Goal: Task Accomplishment & Management: Complete application form

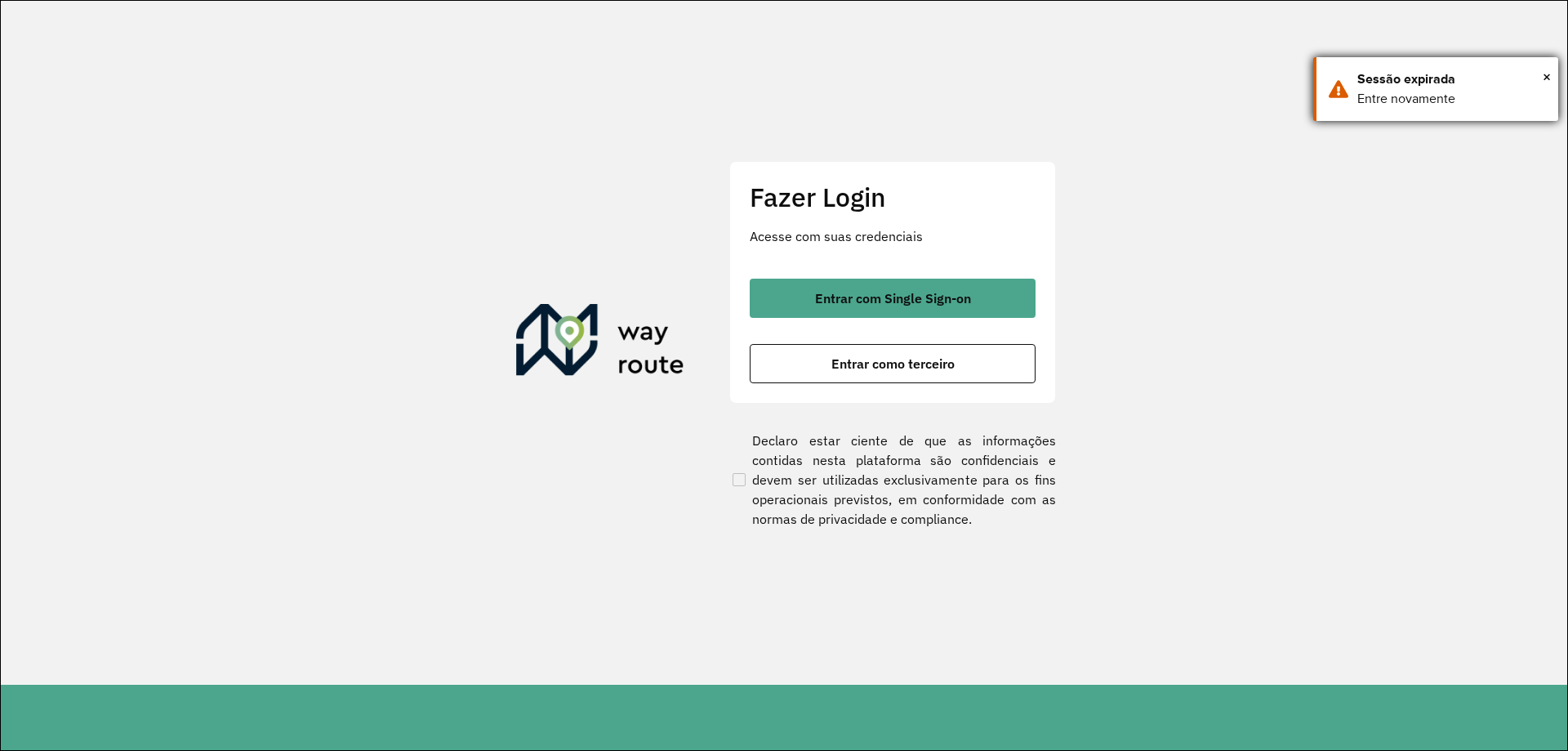
click at [1541, 72] on div "Sessão expirada" at bounding box center [1452, 79] width 189 height 19
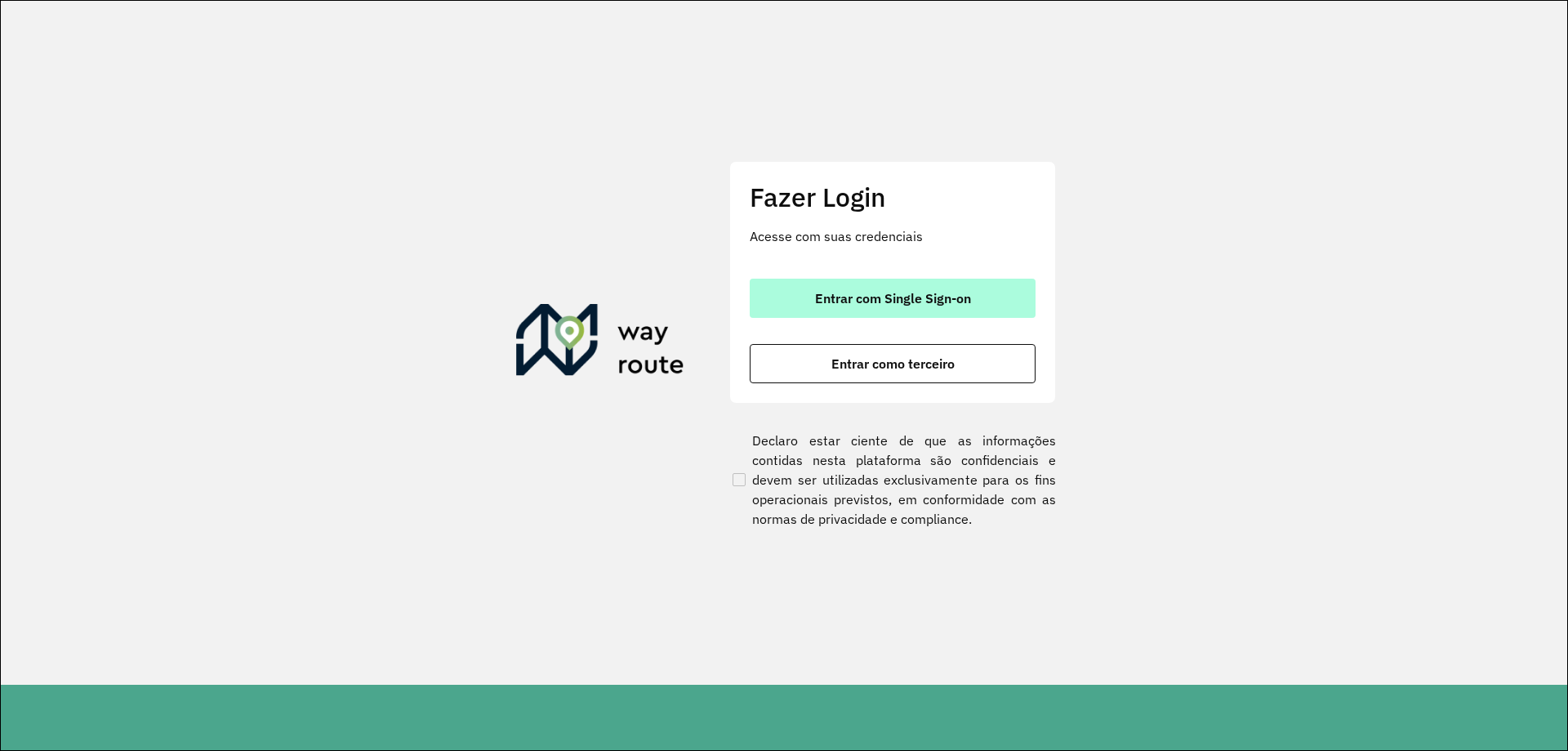
click at [939, 305] on span "Entrar com Single Sign-on" at bounding box center [893, 298] width 156 height 13
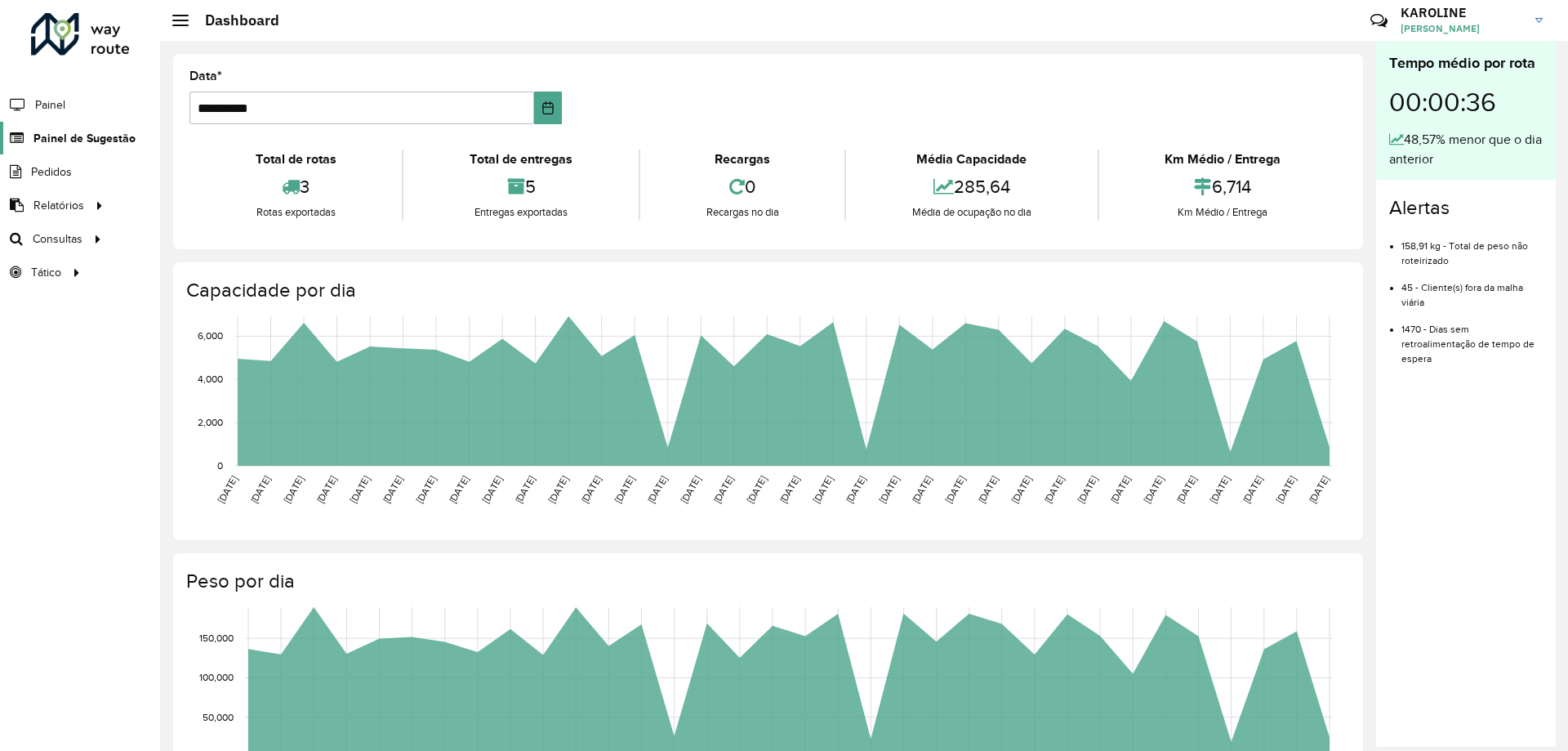
click at [54, 141] on span "Painel de Sugestão" at bounding box center [85, 138] width 102 height 17
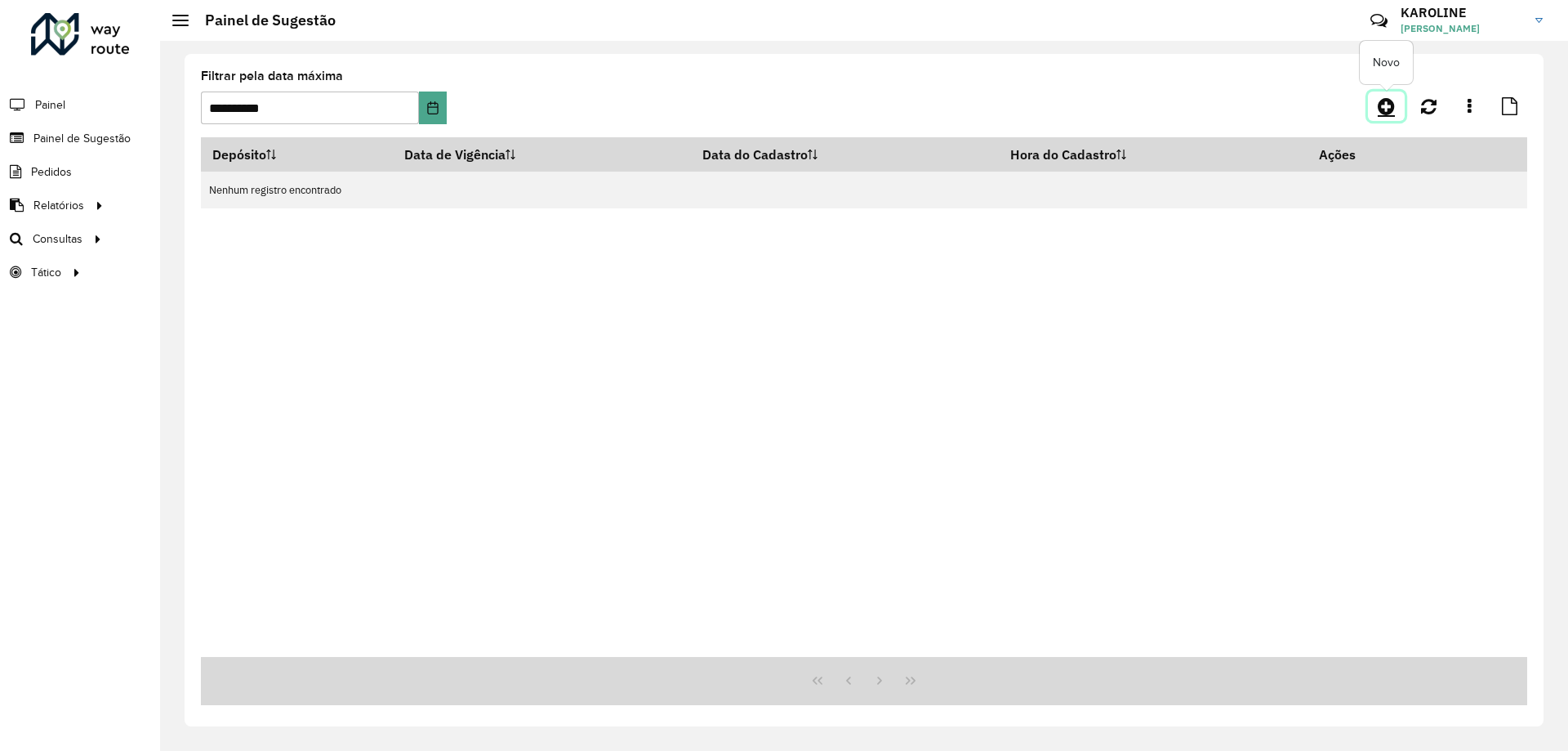
click at [1384, 106] on icon at bounding box center [1386, 106] width 17 height 19
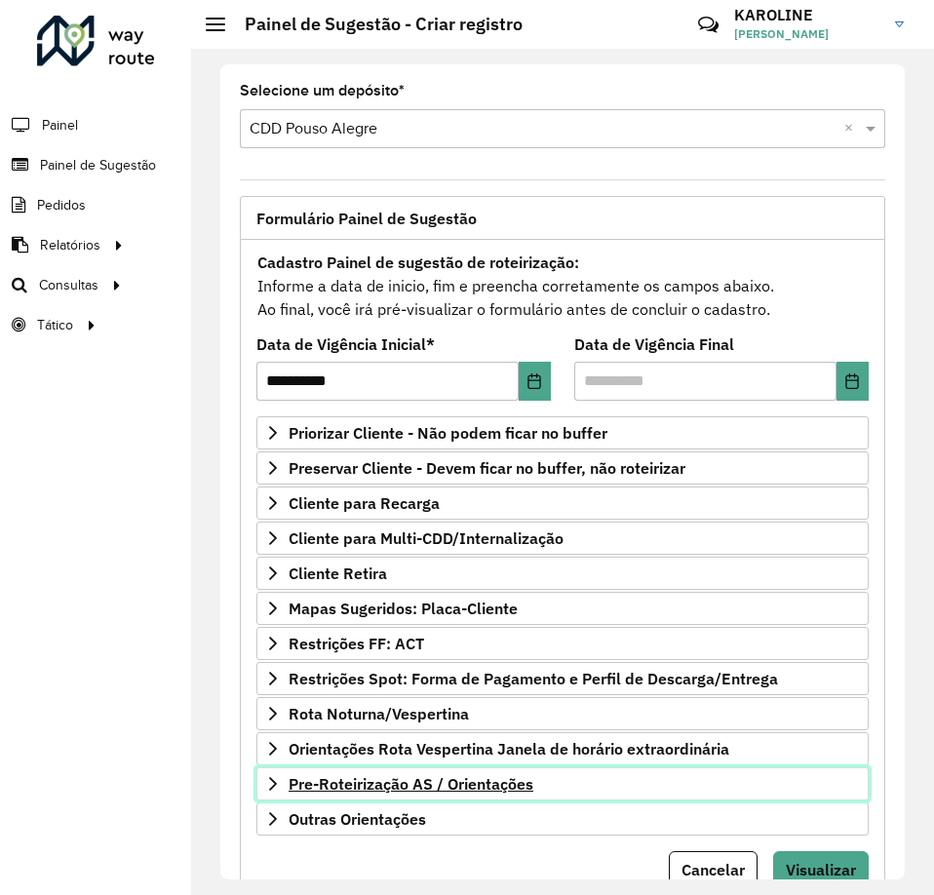
click at [275, 783] on icon at bounding box center [273, 784] width 8 height 14
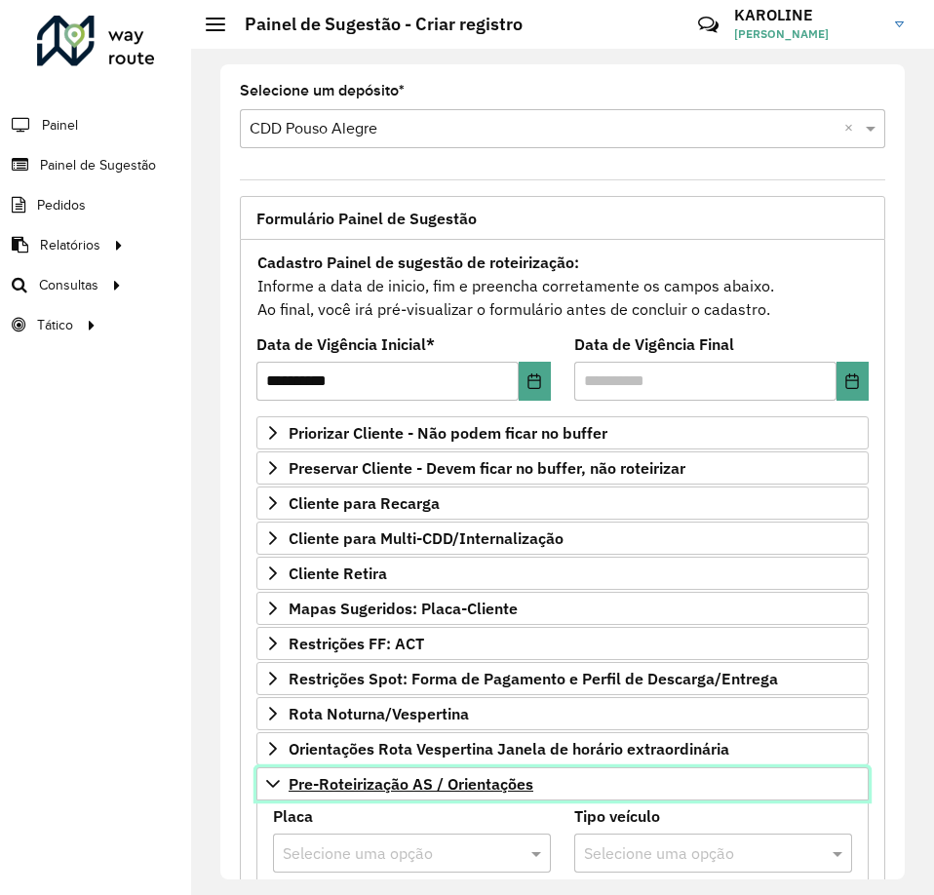
scroll to position [292, 0]
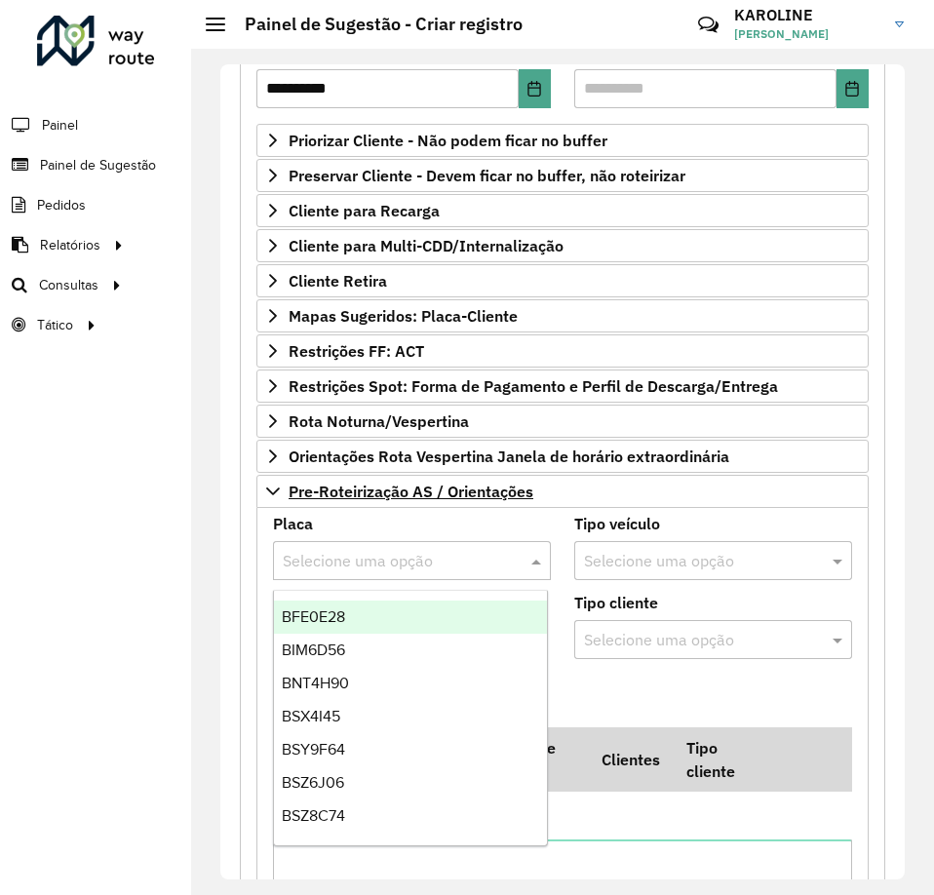
click at [376, 557] on input "text" at bounding box center [392, 561] width 219 height 23
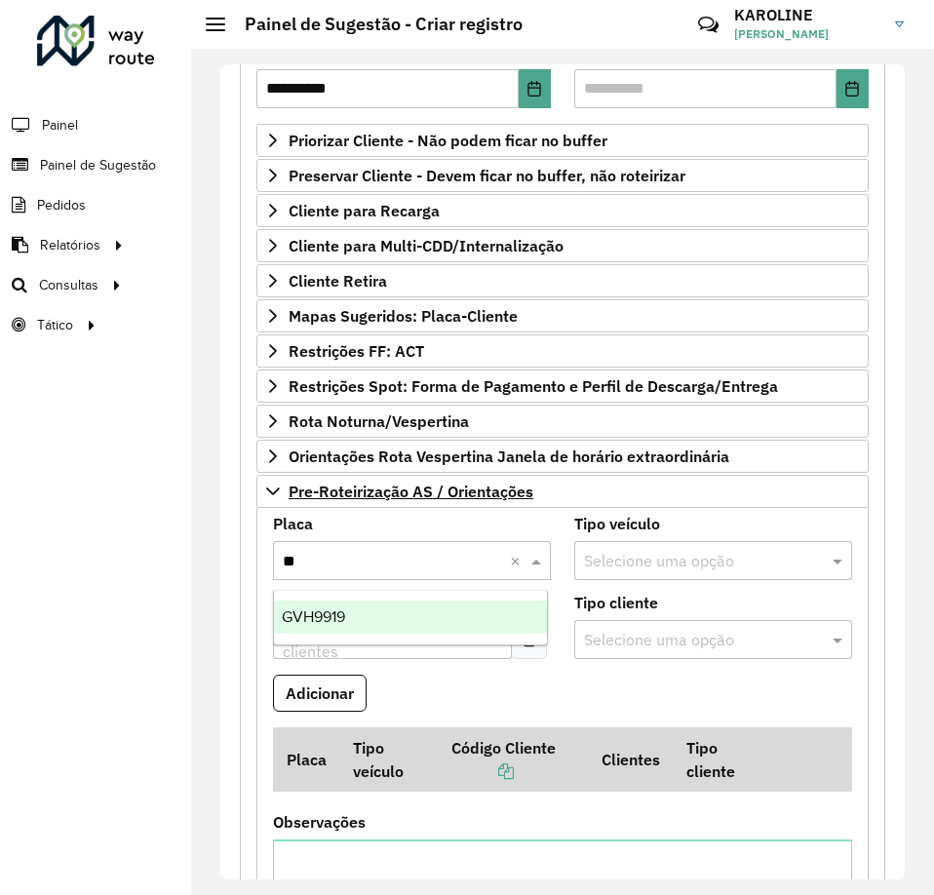
type input "***"
click at [321, 605] on div "GVH9919" at bounding box center [410, 616] width 273 height 33
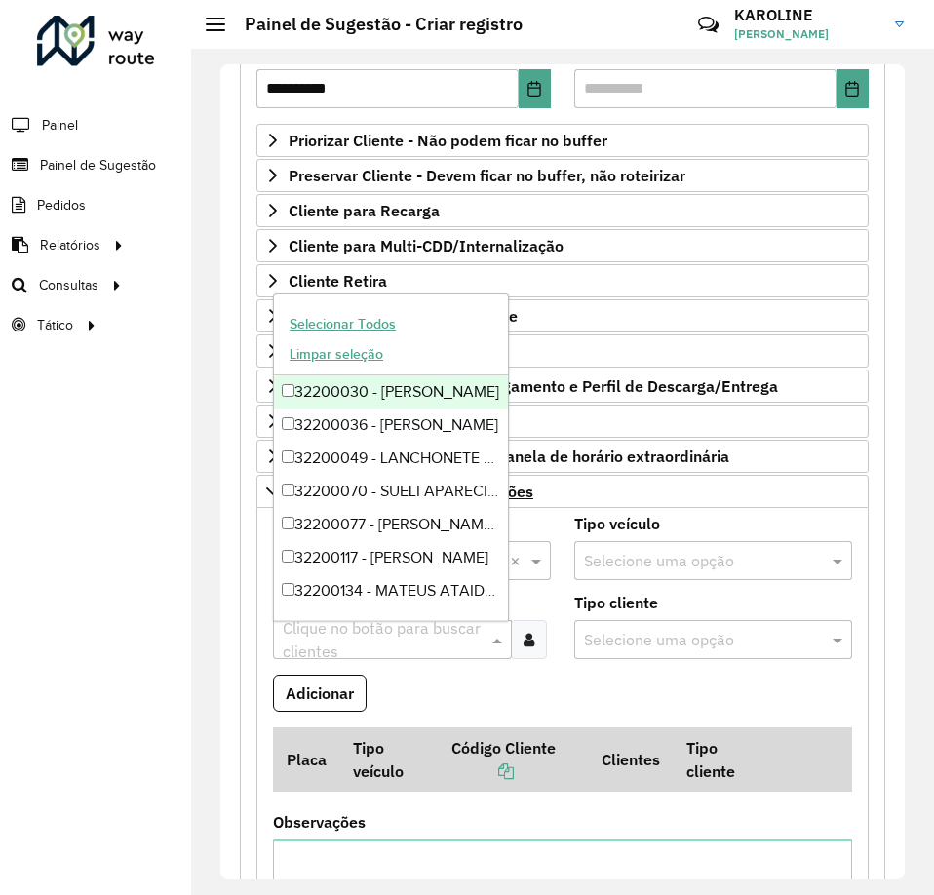
click at [465, 639] on input "text" at bounding box center [383, 640] width 210 height 23
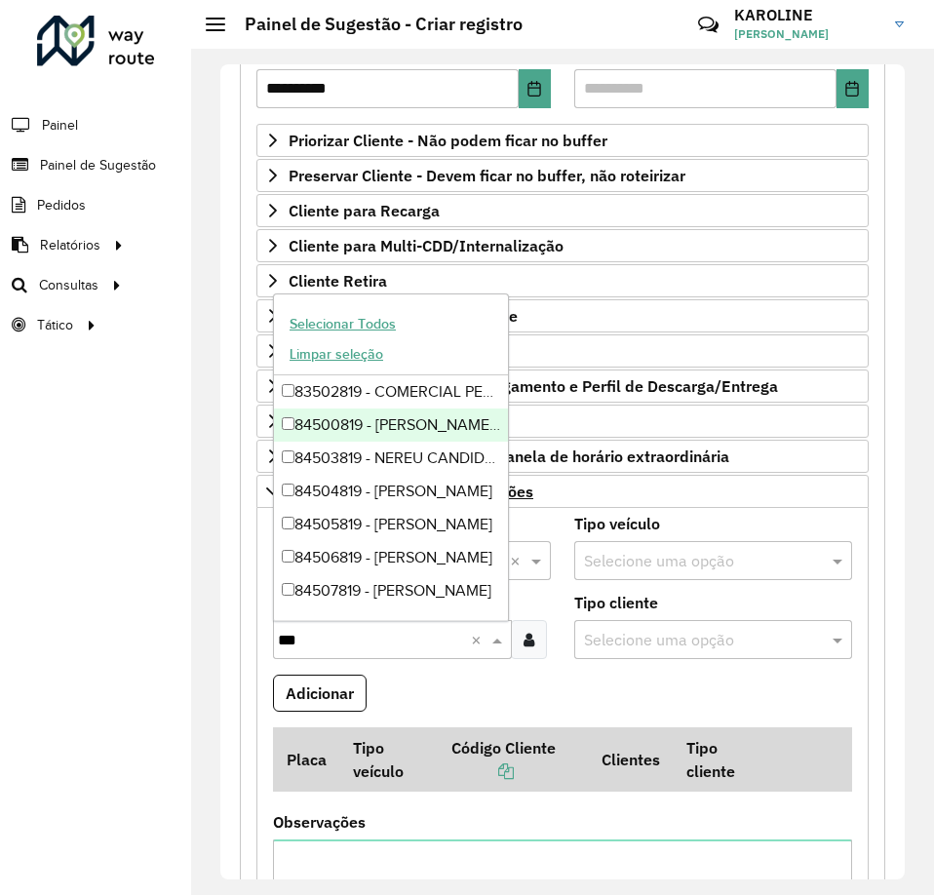
type input "***"
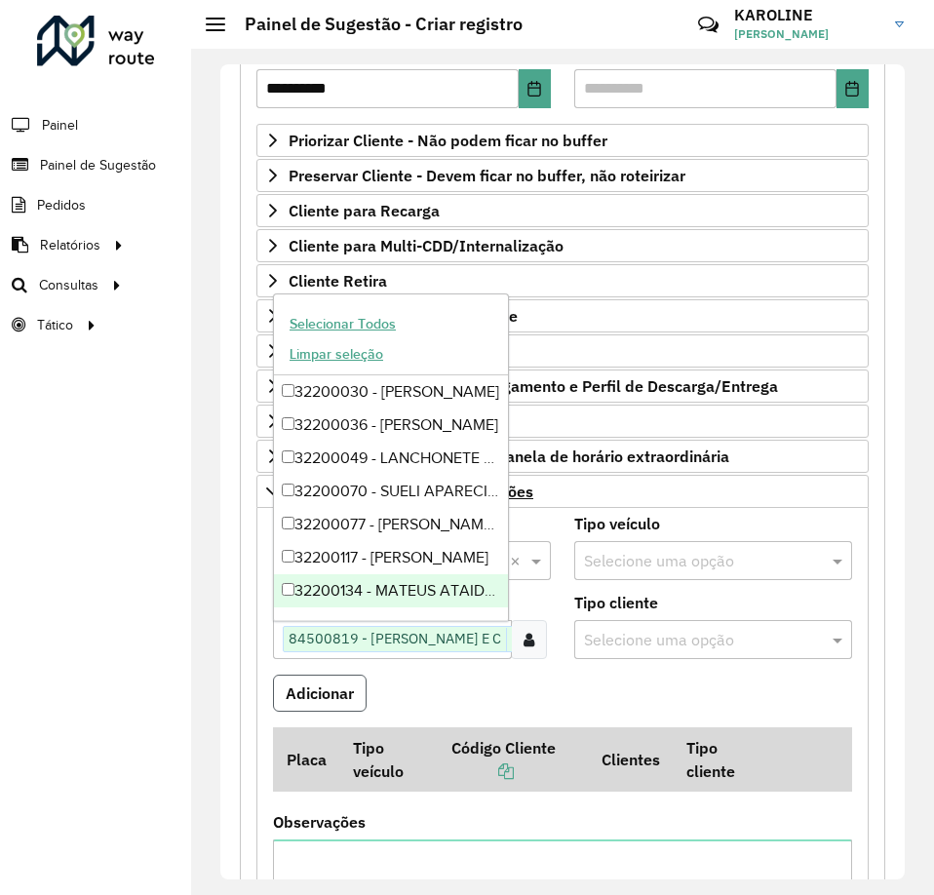
click at [315, 689] on button "Adicionar" at bounding box center [320, 692] width 94 height 37
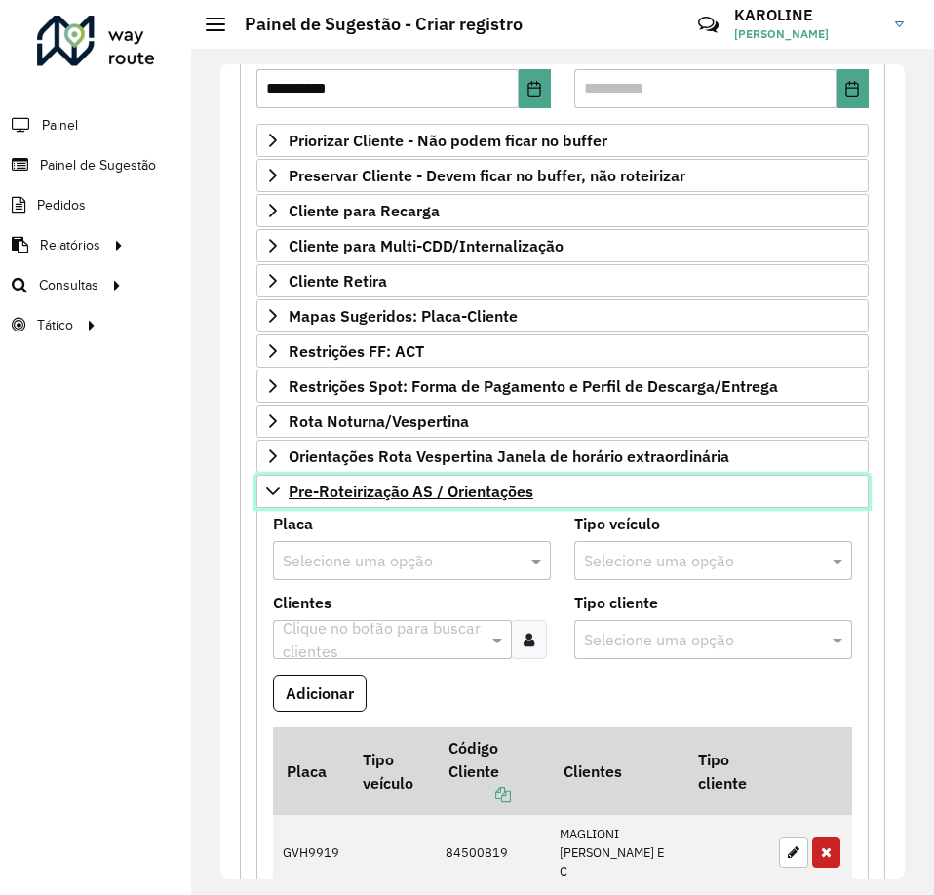
click at [272, 487] on icon at bounding box center [273, 491] width 16 height 16
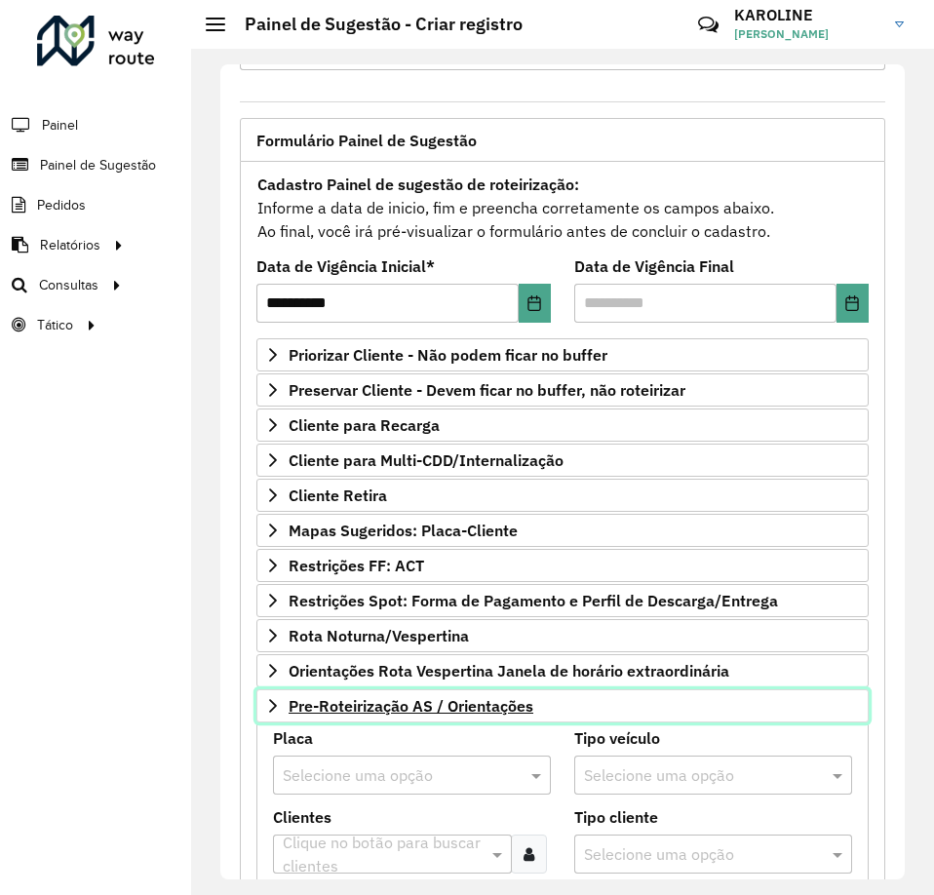
scroll to position [77, 0]
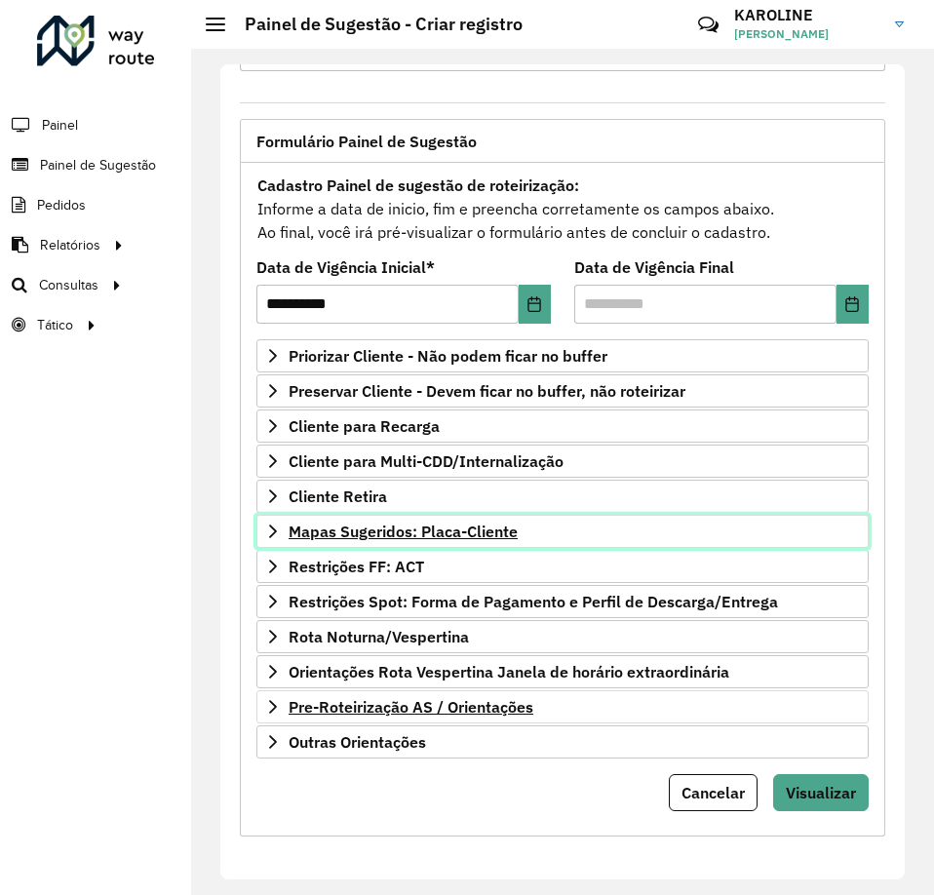
click at [275, 526] on icon at bounding box center [273, 531] width 16 height 16
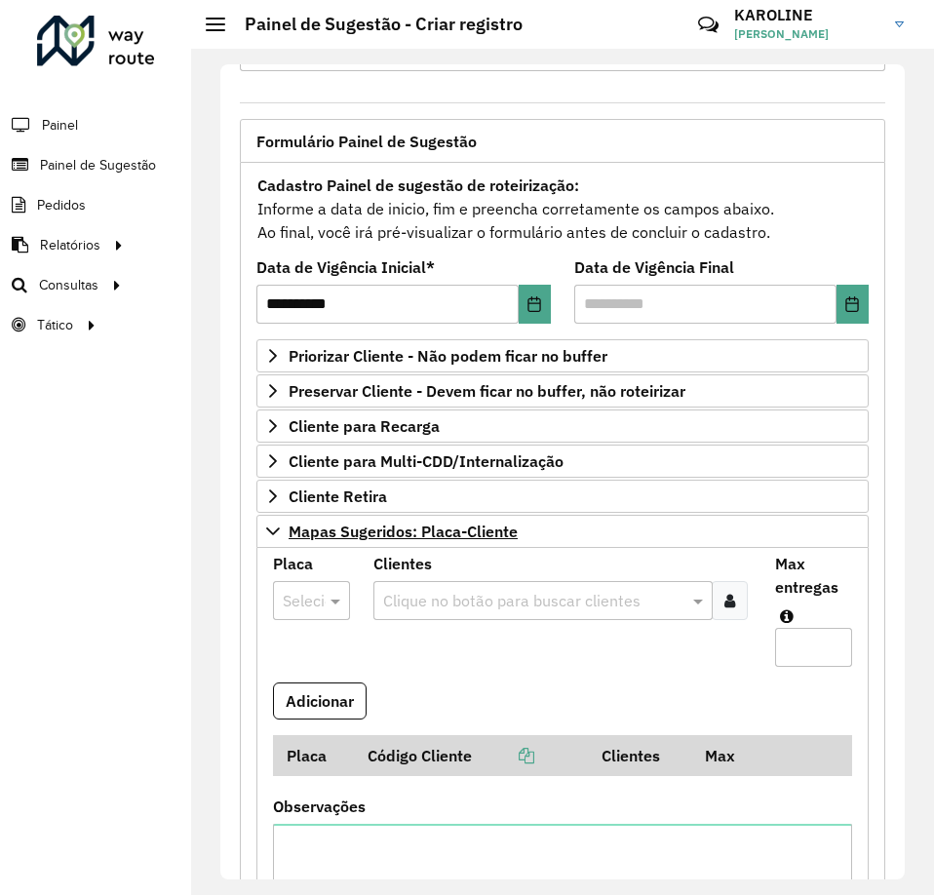
click at [296, 596] on input "text" at bounding box center [292, 601] width 19 height 23
type input "***"
click at [287, 662] on span "BWQ0295" at bounding box center [317, 656] width 71 height 17
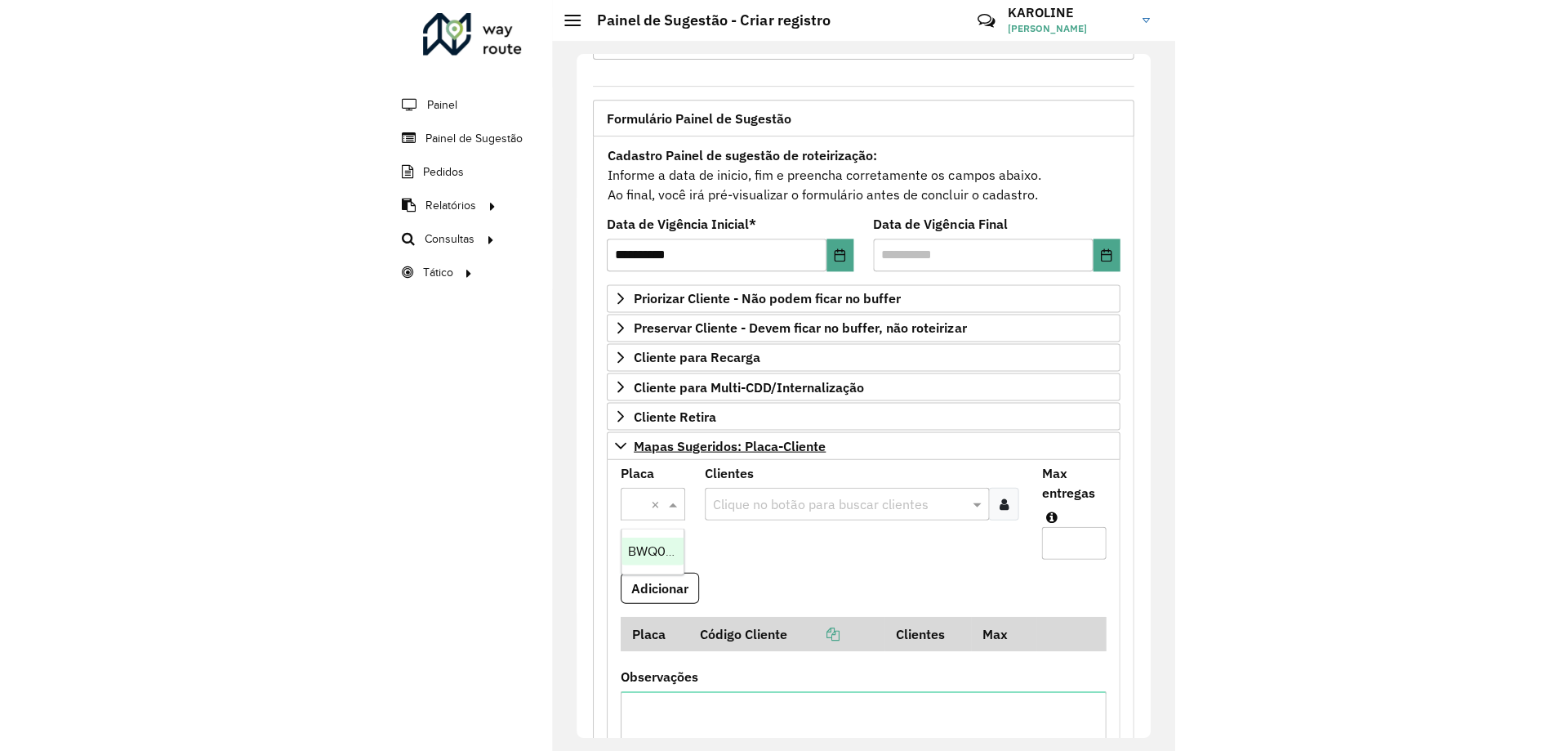
scroll to position [0, 0]
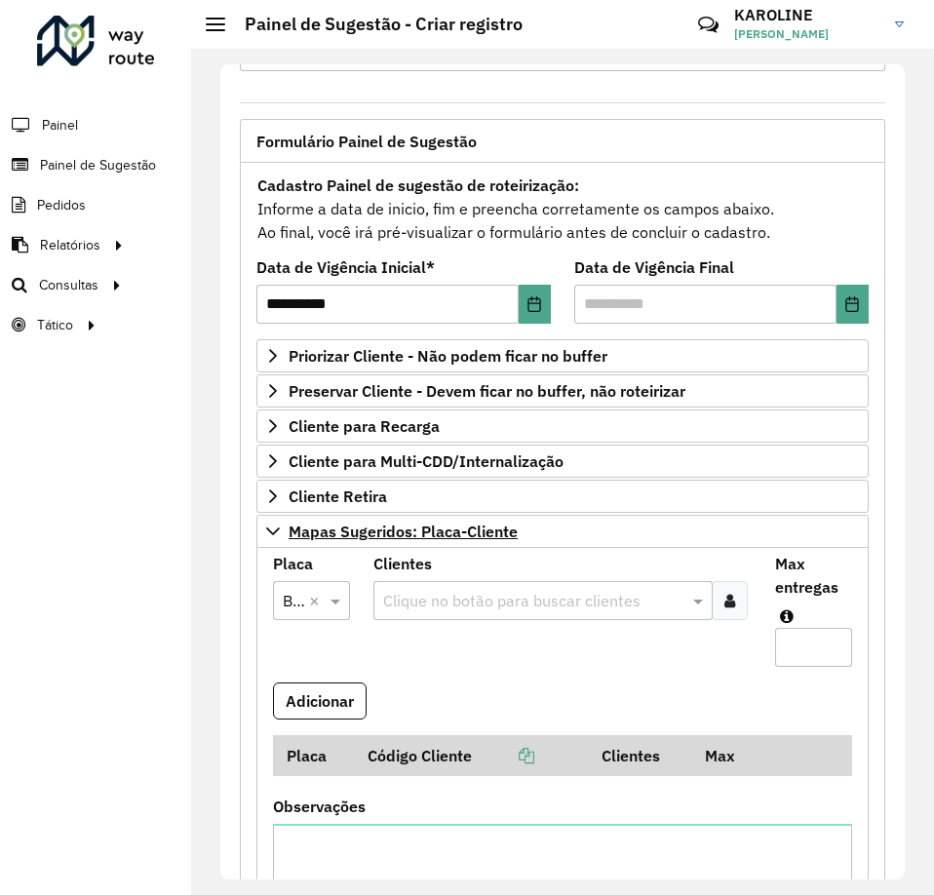
click at [724, 593] on icon at bounding box center [729, 601] width 11 height 16
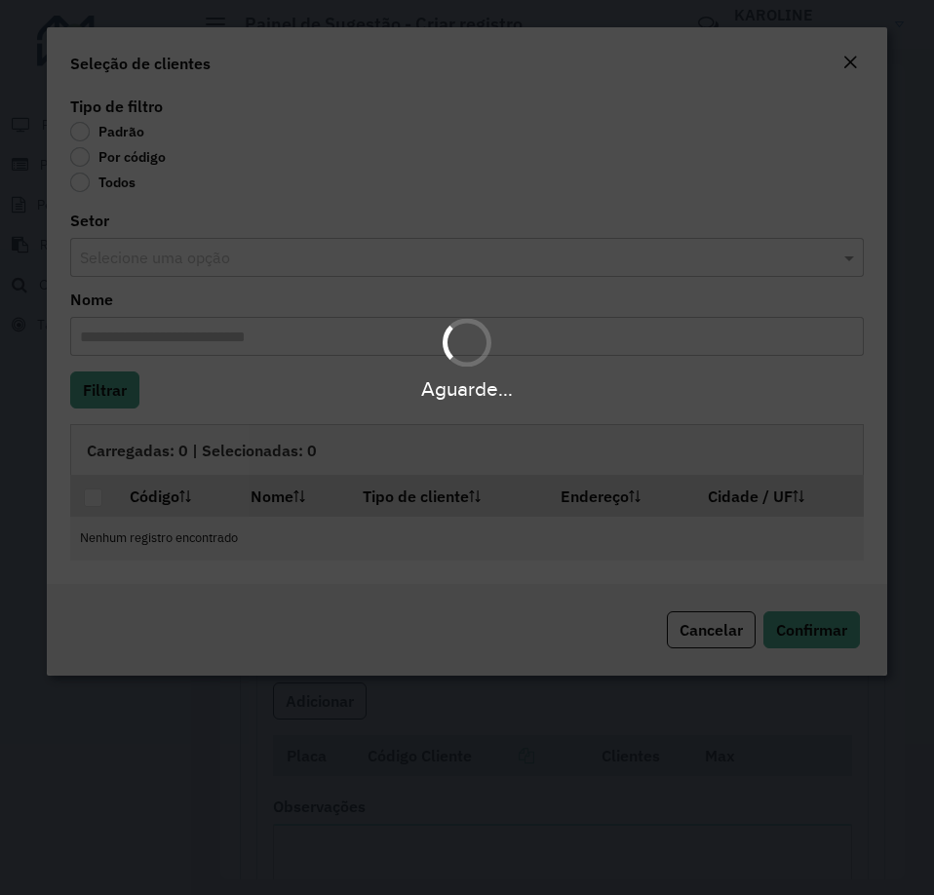
click at [152, 151] on div "Aguarde..." at bounding box center [467, 447] width 934 height 895
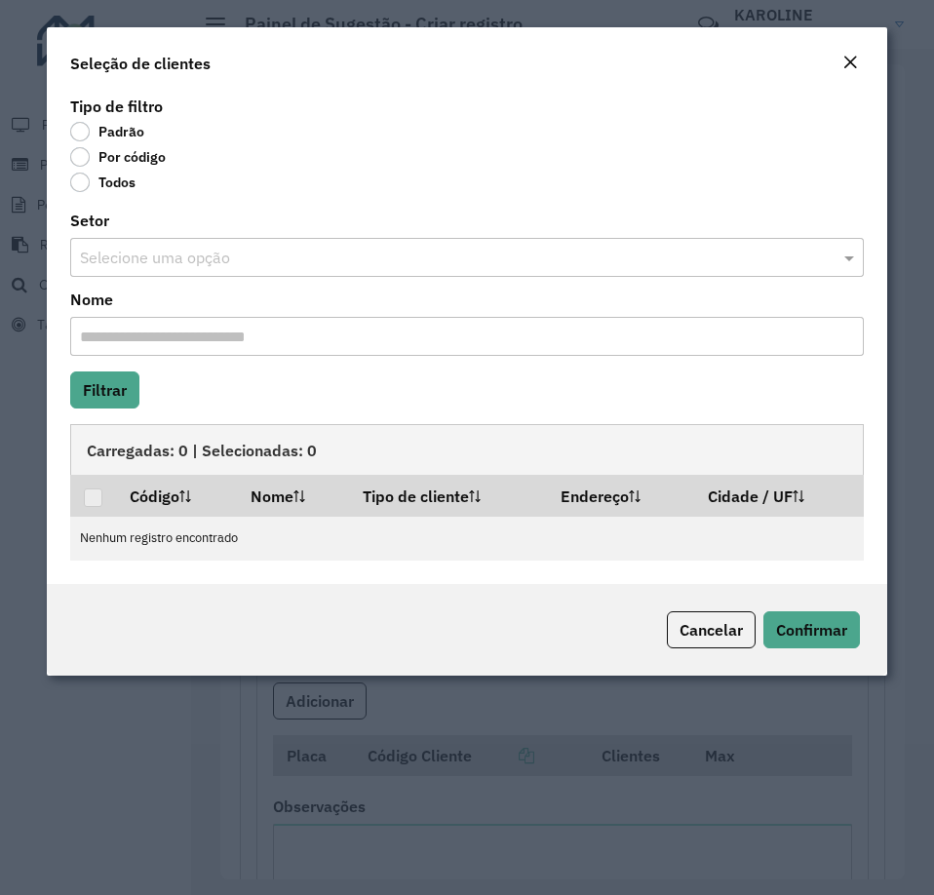
click at [122, 156] on label "Por código" at bounding box center [118, 156] width 96 height 19
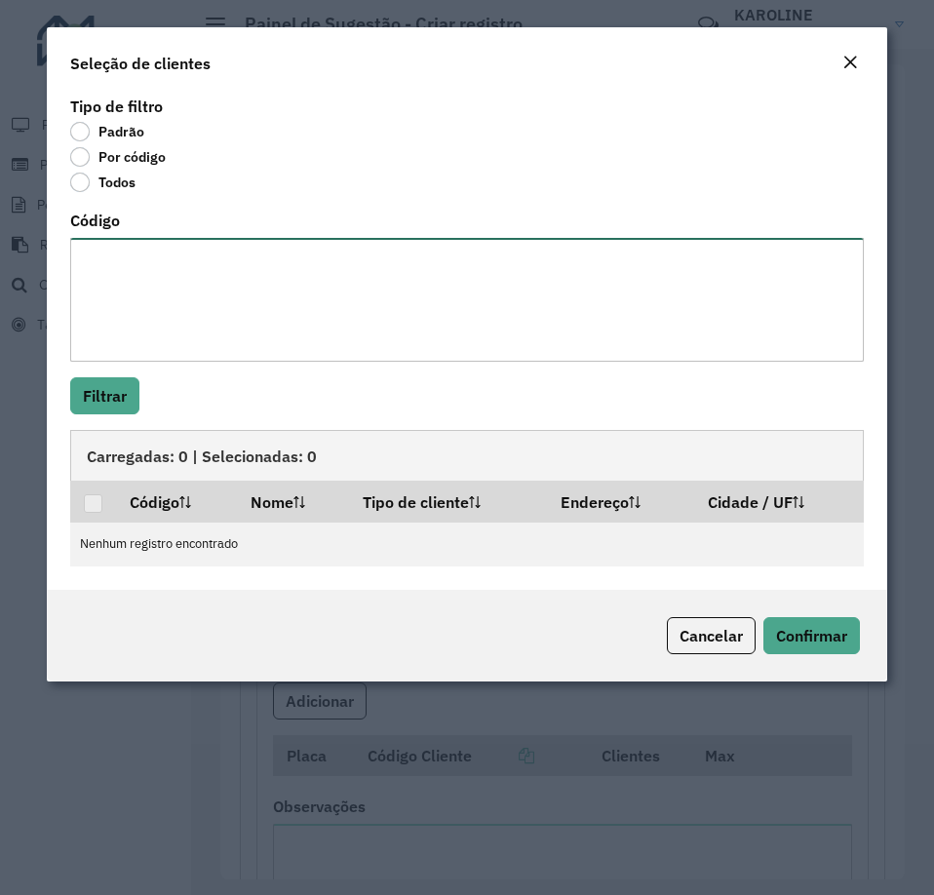
click at [173, 278] on textarea "Código" at bounding box center [466, 300] width 793 height 124
type textarea "*****"
click at [158, 283] on textarea "*****" at bounding box center [466, 300] width 793 height 124
click at [84, 279] on textarea "*****" at bounding box center [466, 300] width 793 height 124
click at [161, 273] on textarea "*****" at bounding box center [466, 300] width 793 height 124
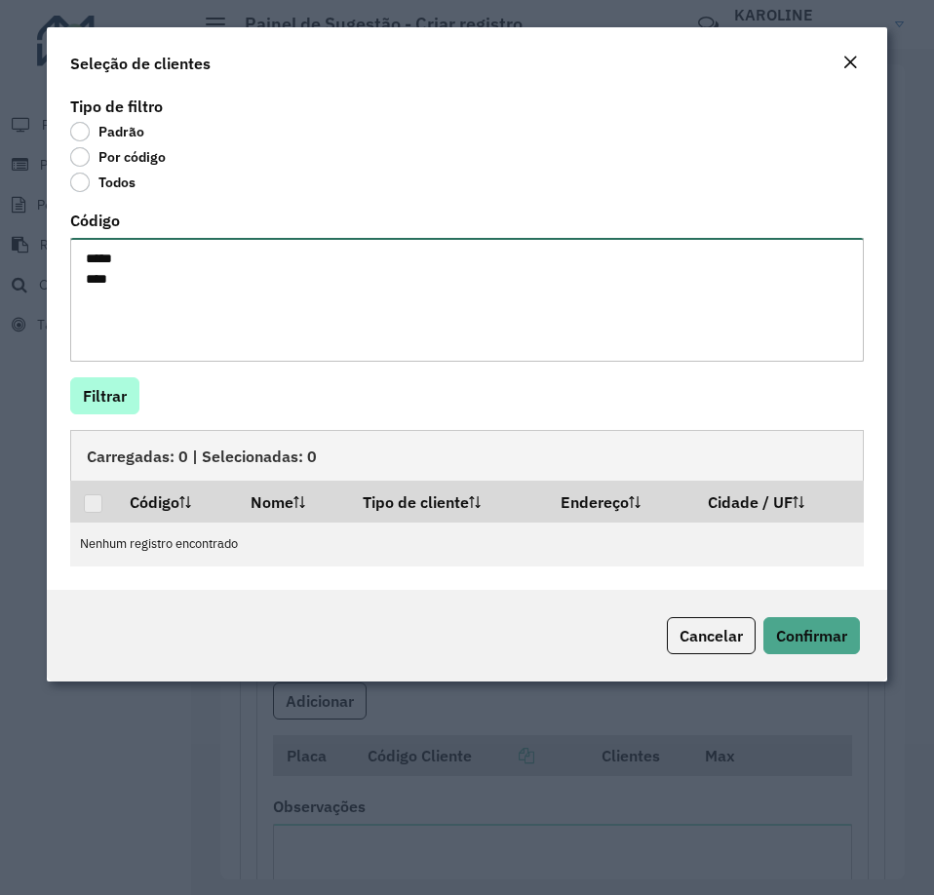
type textarea "***** ****"
click at [119, 400] on button "Filtrar" at bounding box center [104, 395] width 69 height 37
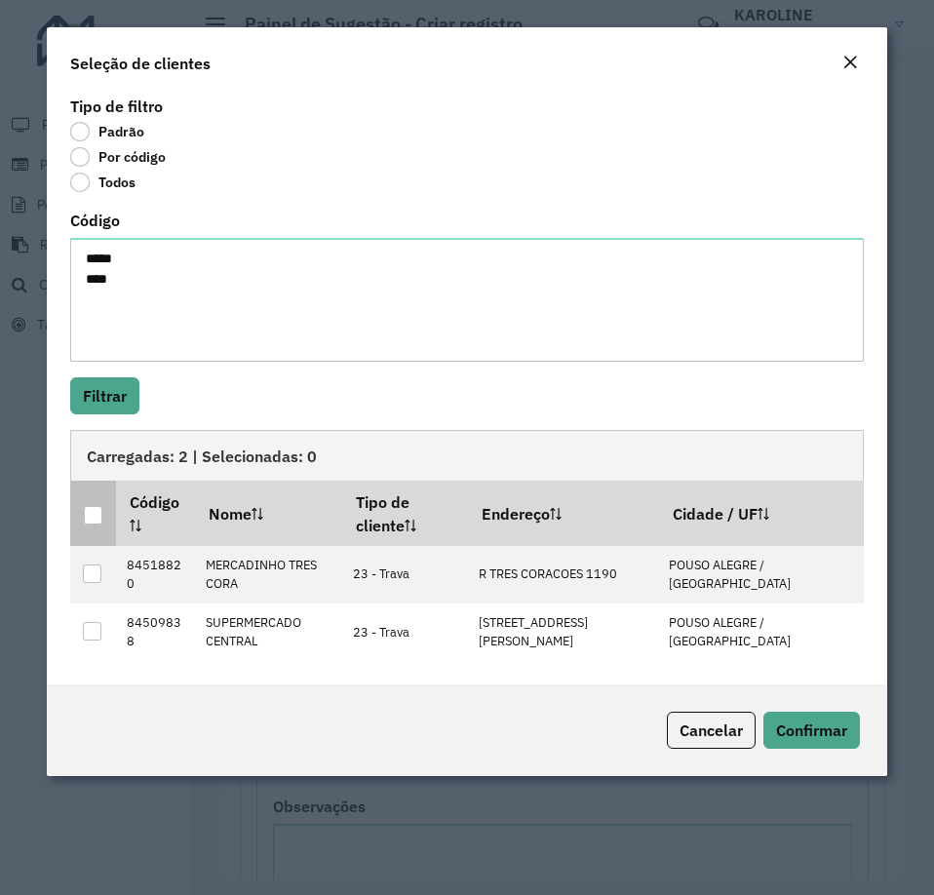
click at [96, 519] on div at bounding box center [93, 515] width 19 height 19
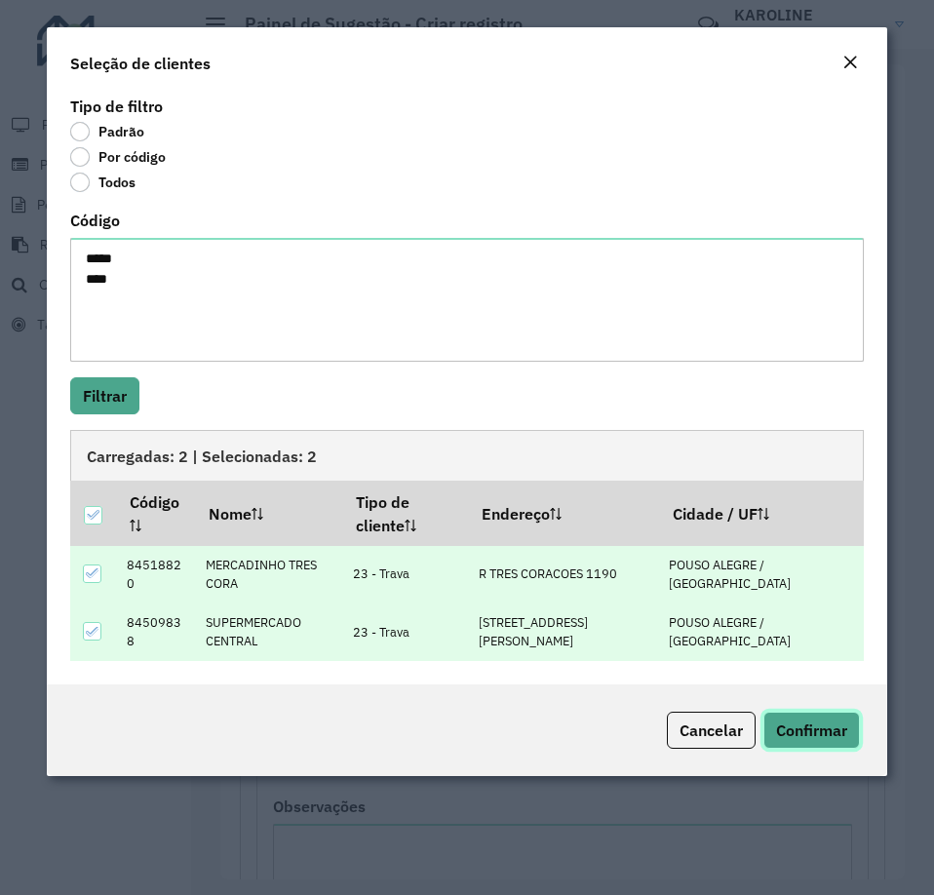
click at [830, 739] on span "Confirmar" at bounding box center [811, 729] width 71 height 19
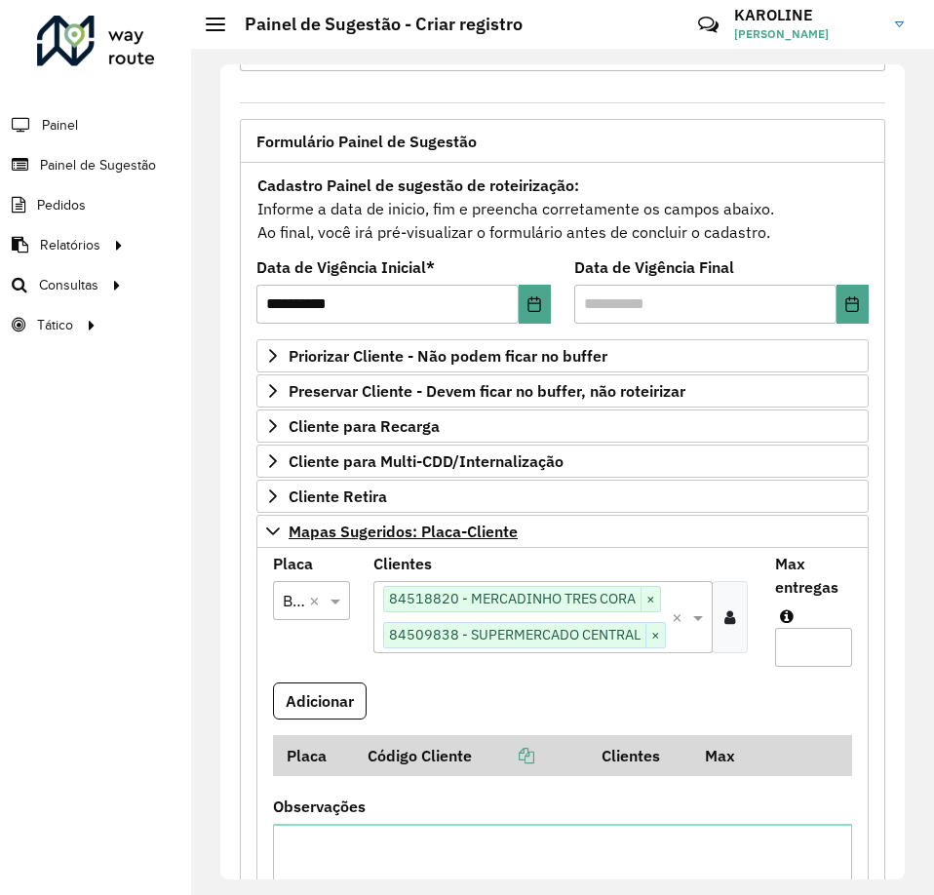
click at [790, 658] on input "Max entregas" at bounding box center [813, 647] width 77 height 39
type input "*"
click at [309, 700] on button "Adicionar" at bounding box center [320, 700] width 94 height 37
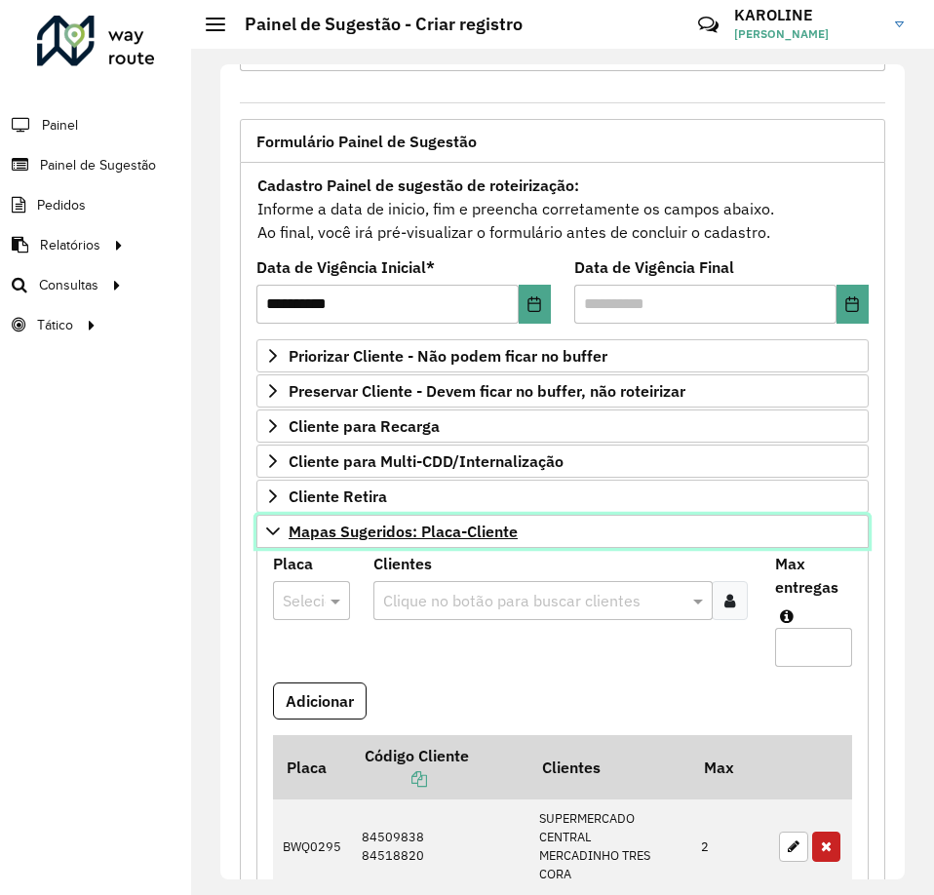
click at [266, 524] on icon at bounding box center [273, 531] width 16 height 16
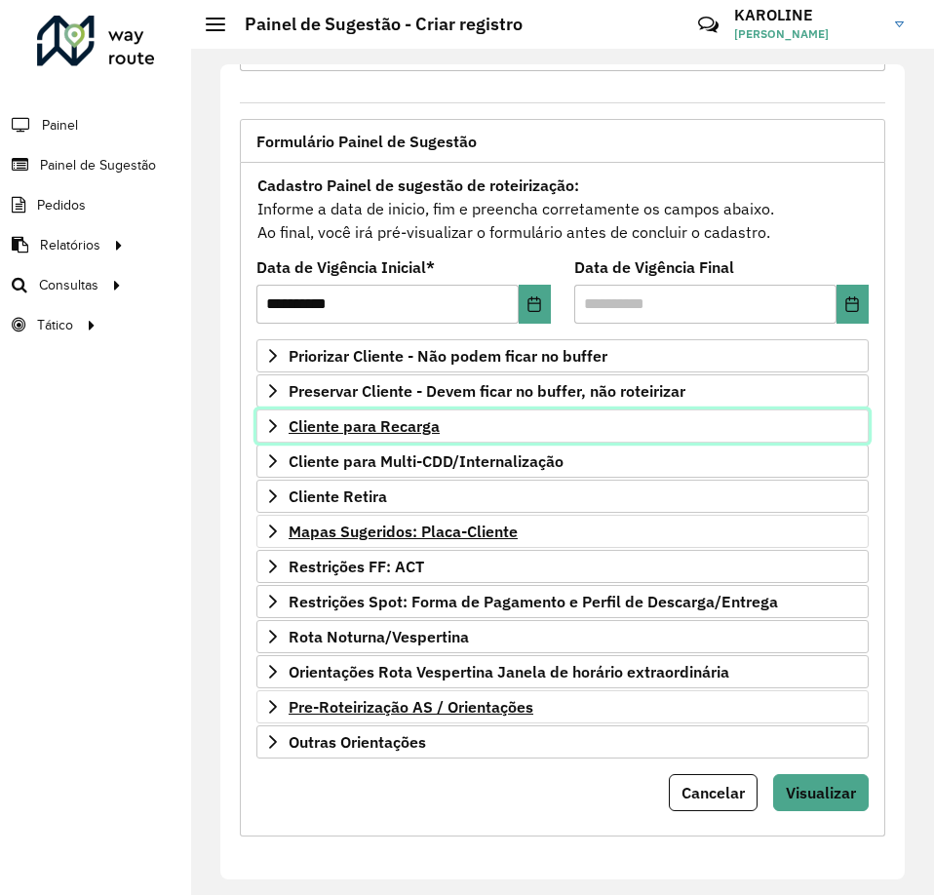
click at [270, 418] on icon at bounding box center [273, 426] width 16 height 16
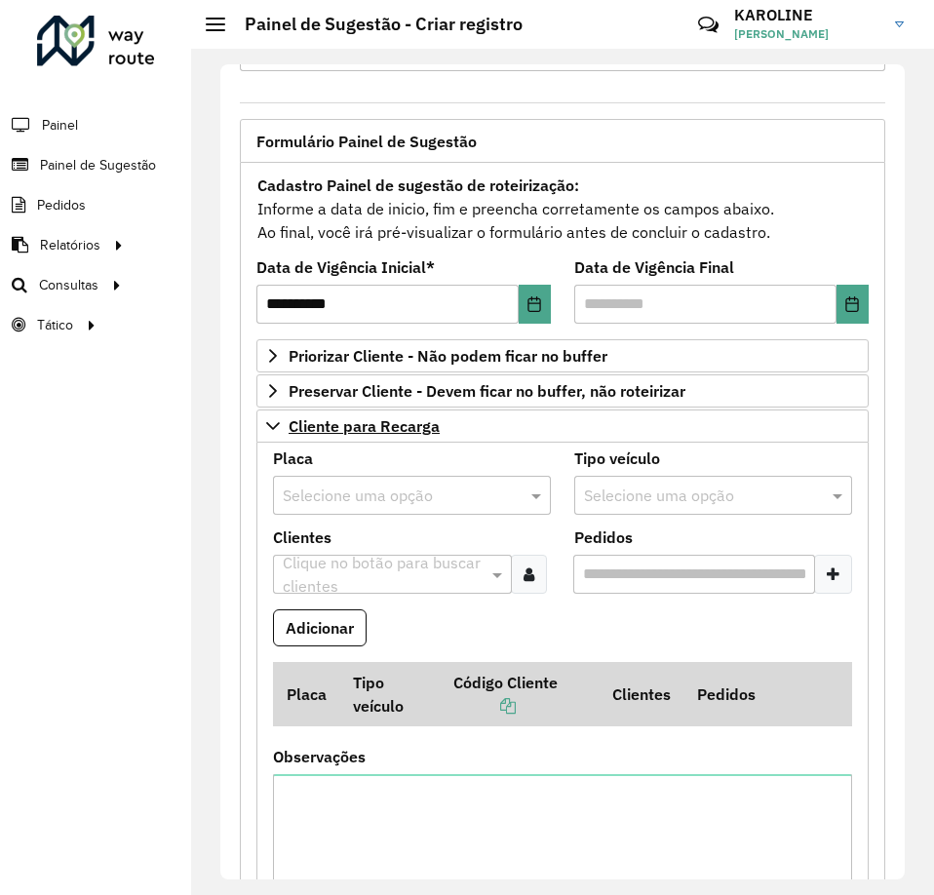
click at [354, 504] on input "text" at bounding box center [392, 495] width 219 height 23
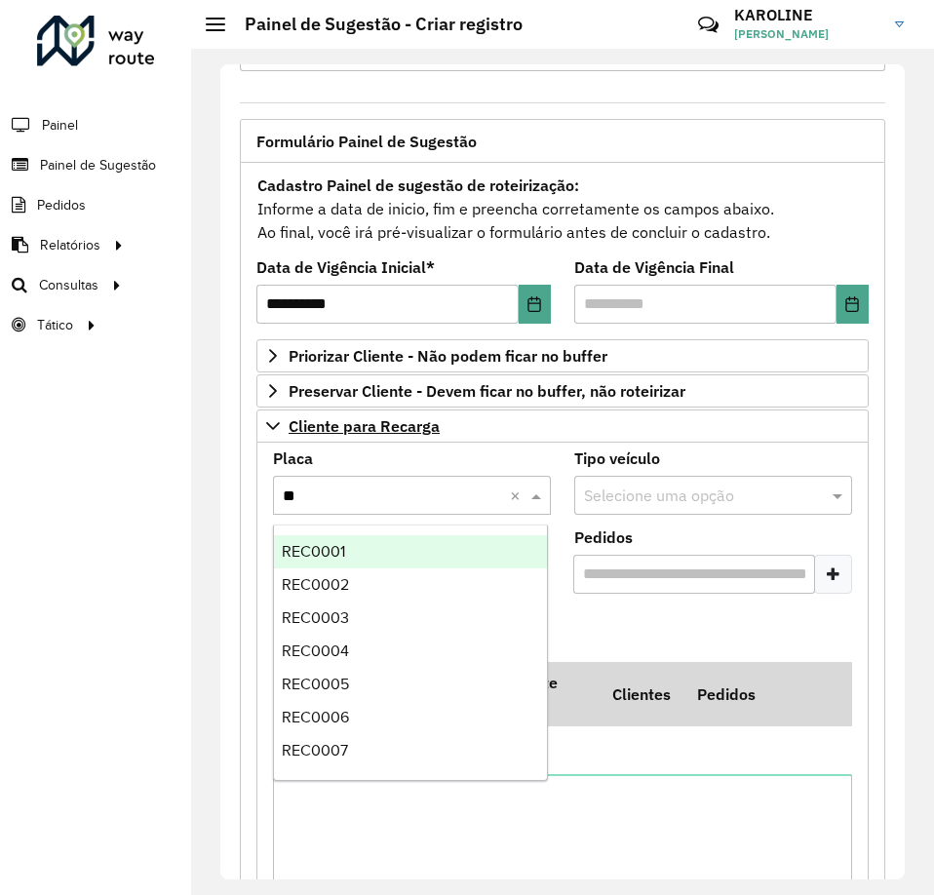
type input "***"
click at [327, 541] on div "REC0001" at bounding box center [410, 551] width 273 height 33
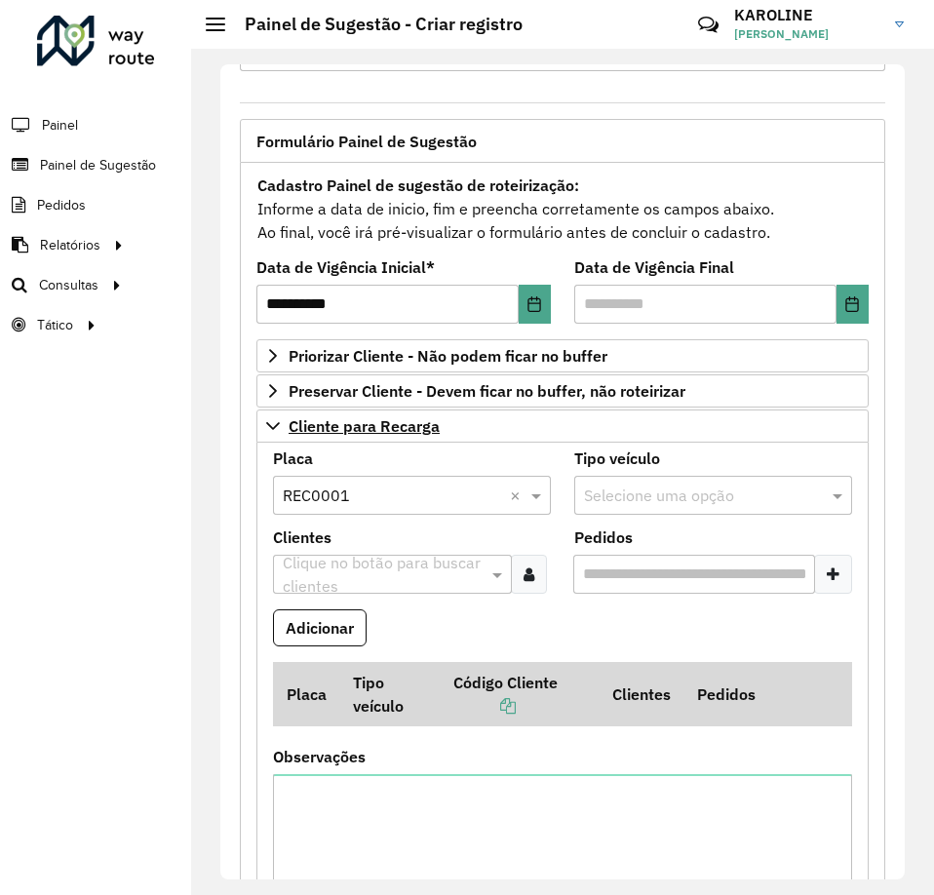
click at [401, 575] on input "text" at bounding box center [383, 574] width 210 height 23
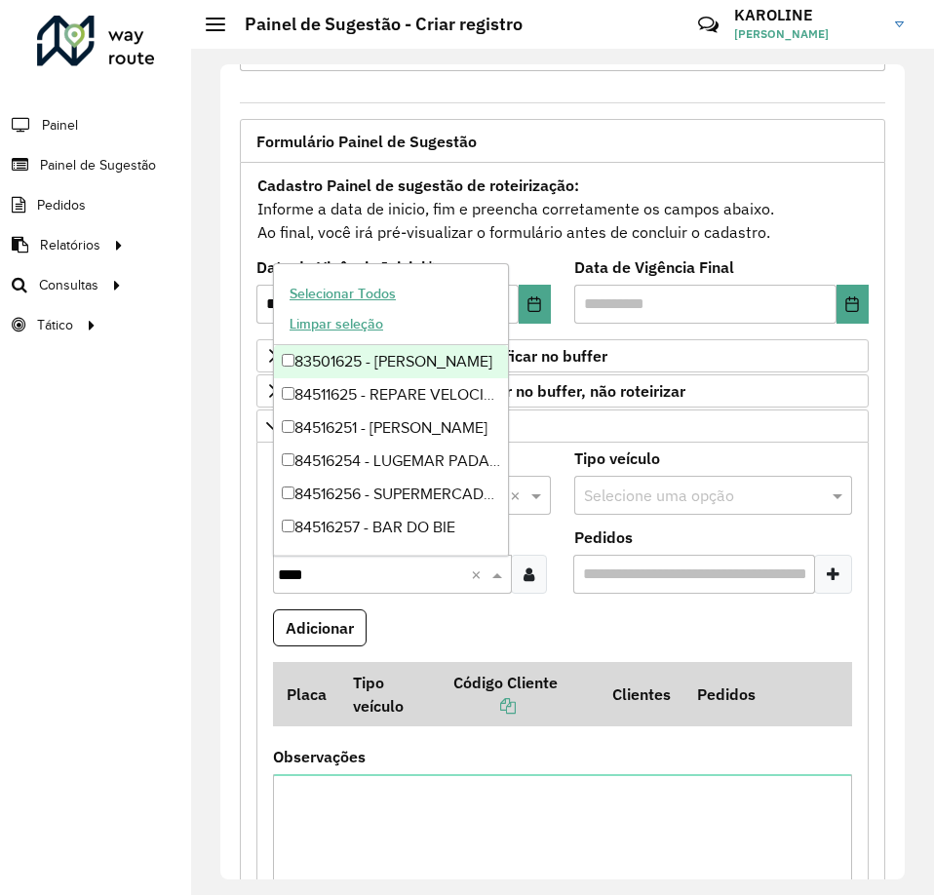
type input "*****"
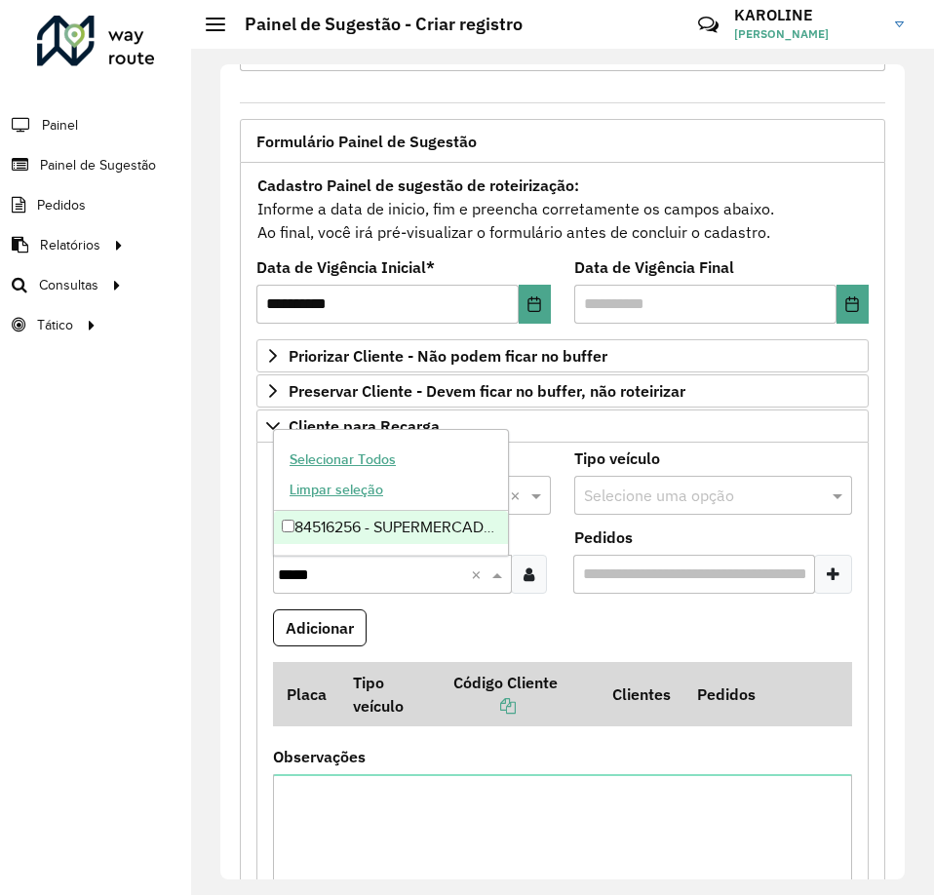
click at [288, 534] on div "84516256 - SUPERMERCADO RIBEIRO" at bounding box center [391, 527] width 234 height 33
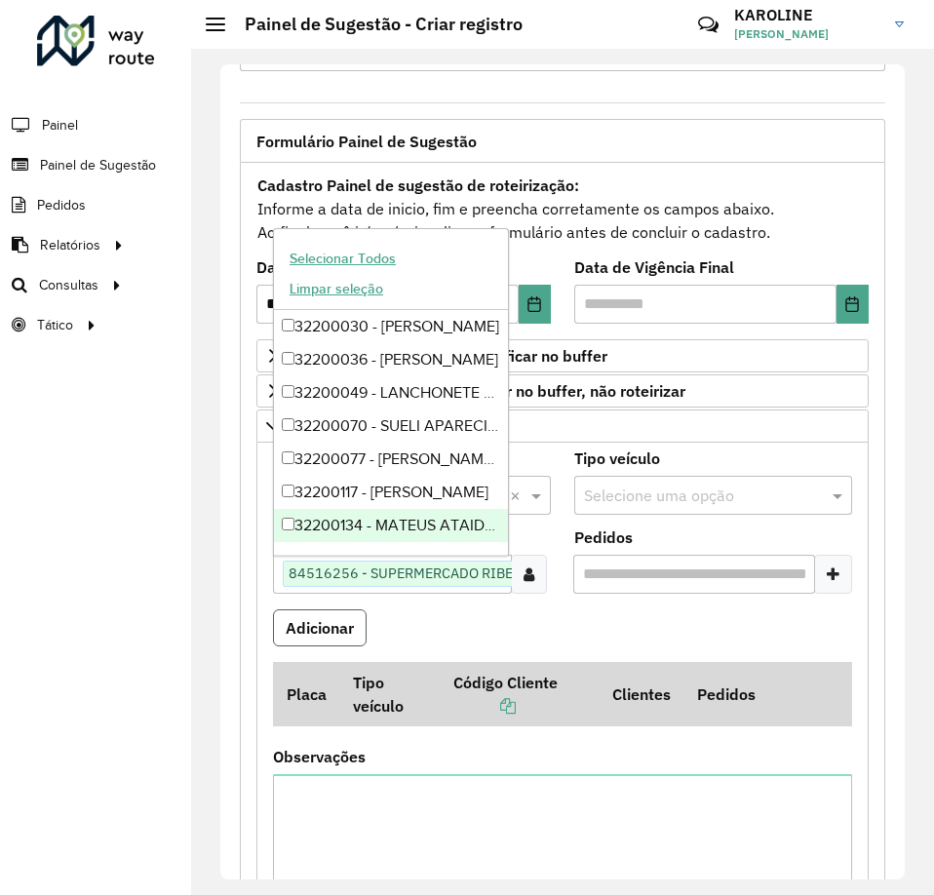
click at [315, 631] on button "Adicionar" at bounding box center [320, 627] width 94 height 37
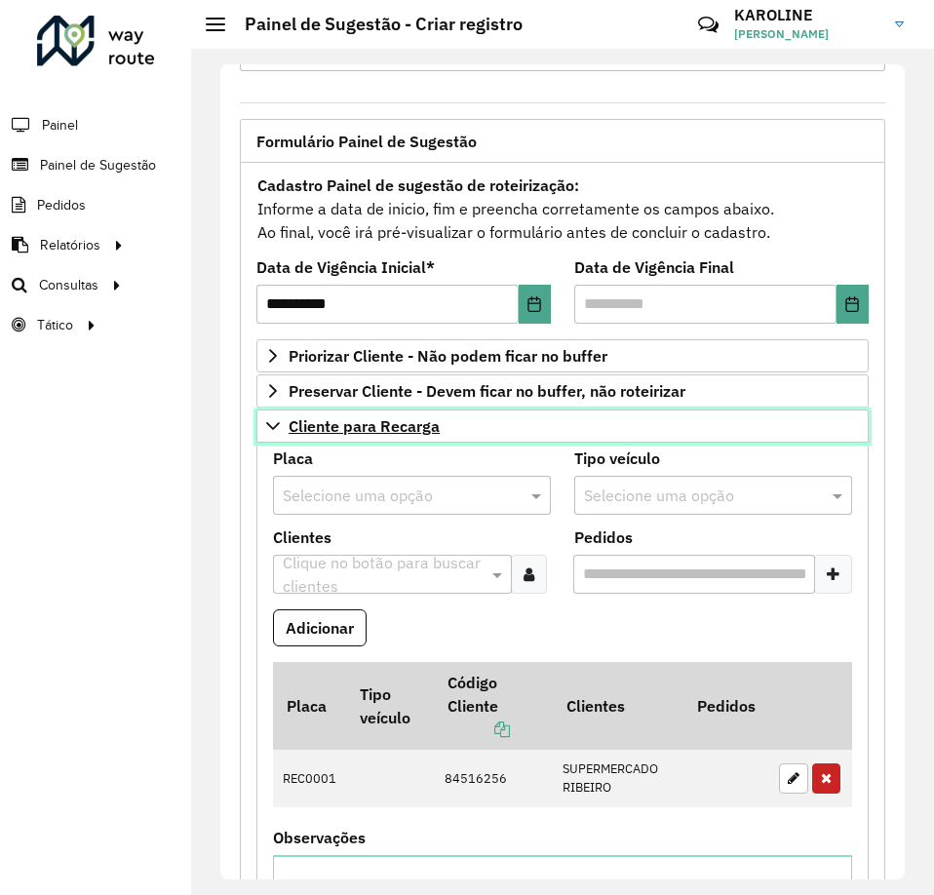
click at [269, 420] on icon at bounding box center [273, 426] width 16 height 16
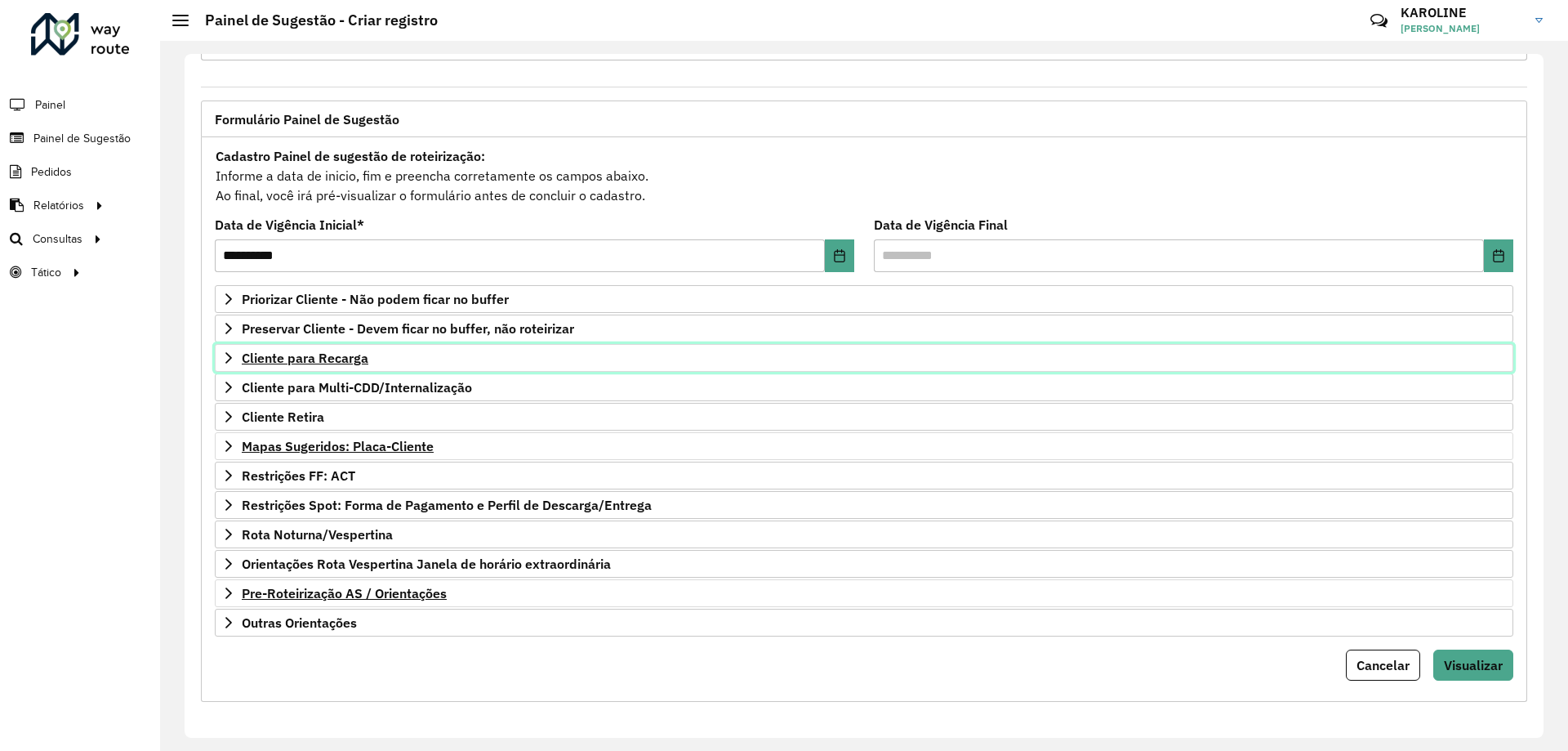
scroll to position [64, 0]
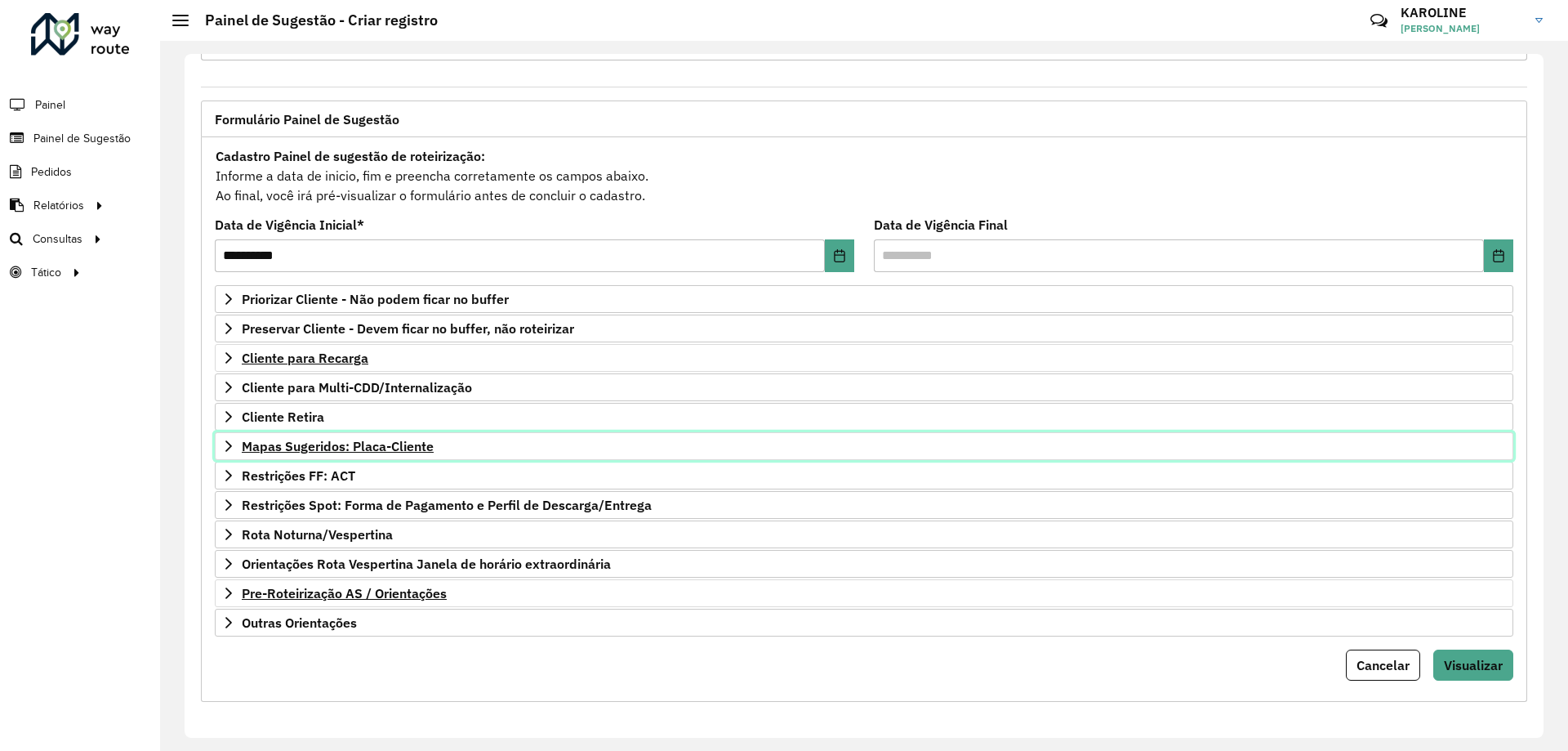
click at [230, 445] on icon at bounding box center [229, 446] width 13 height 13
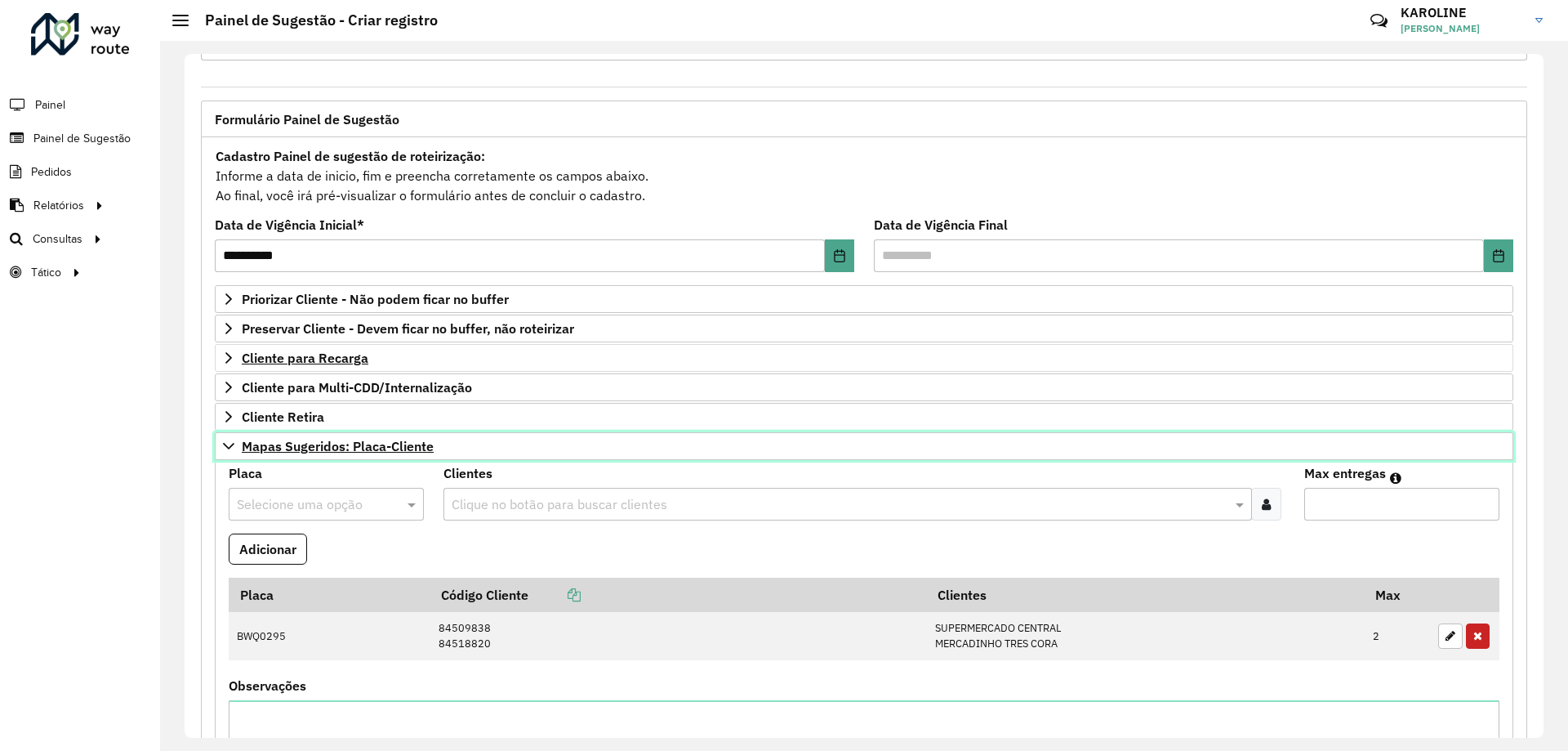
scroll to position [145, 0]
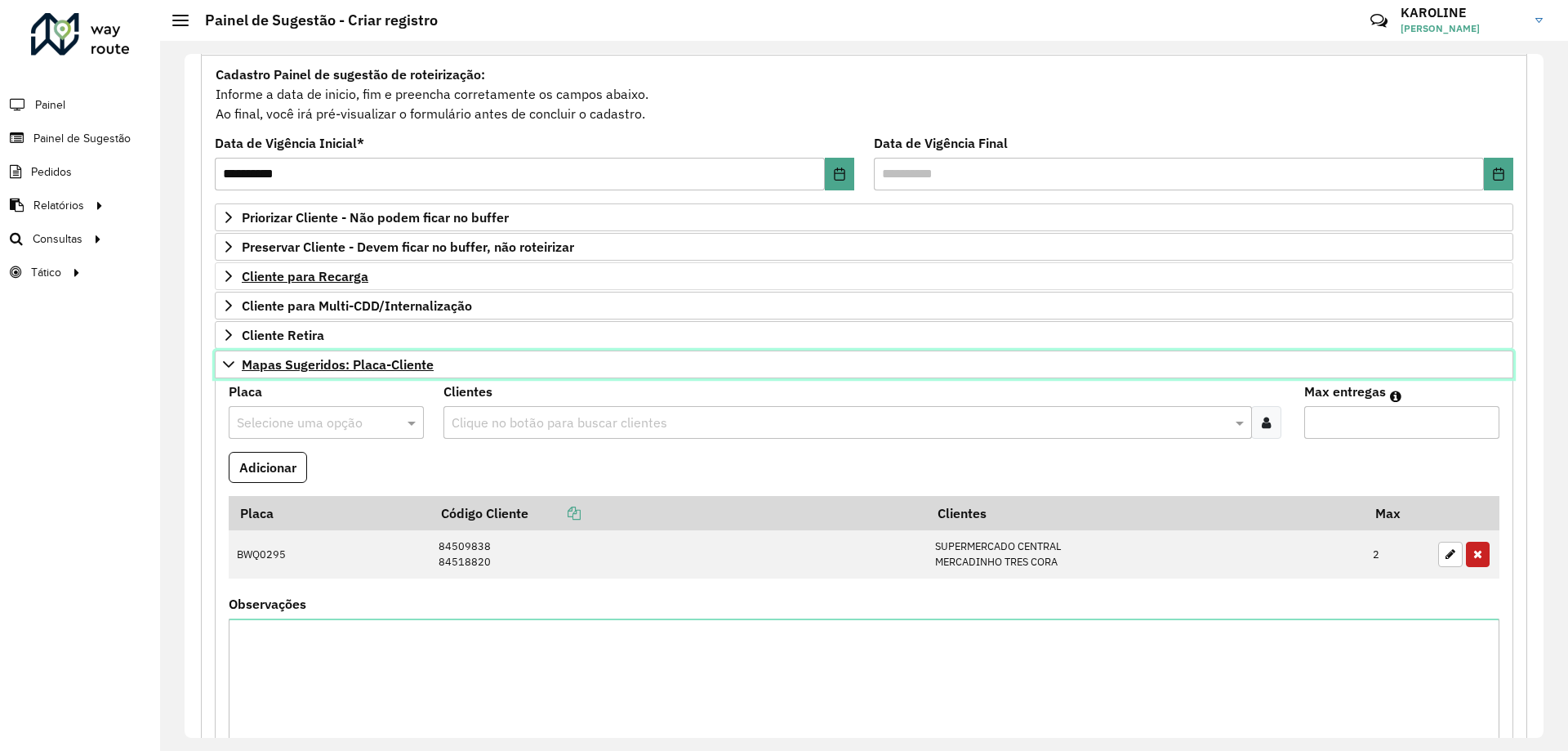
click at [229, 365] on icon at bounding box center [229, 365] width 13 height 13
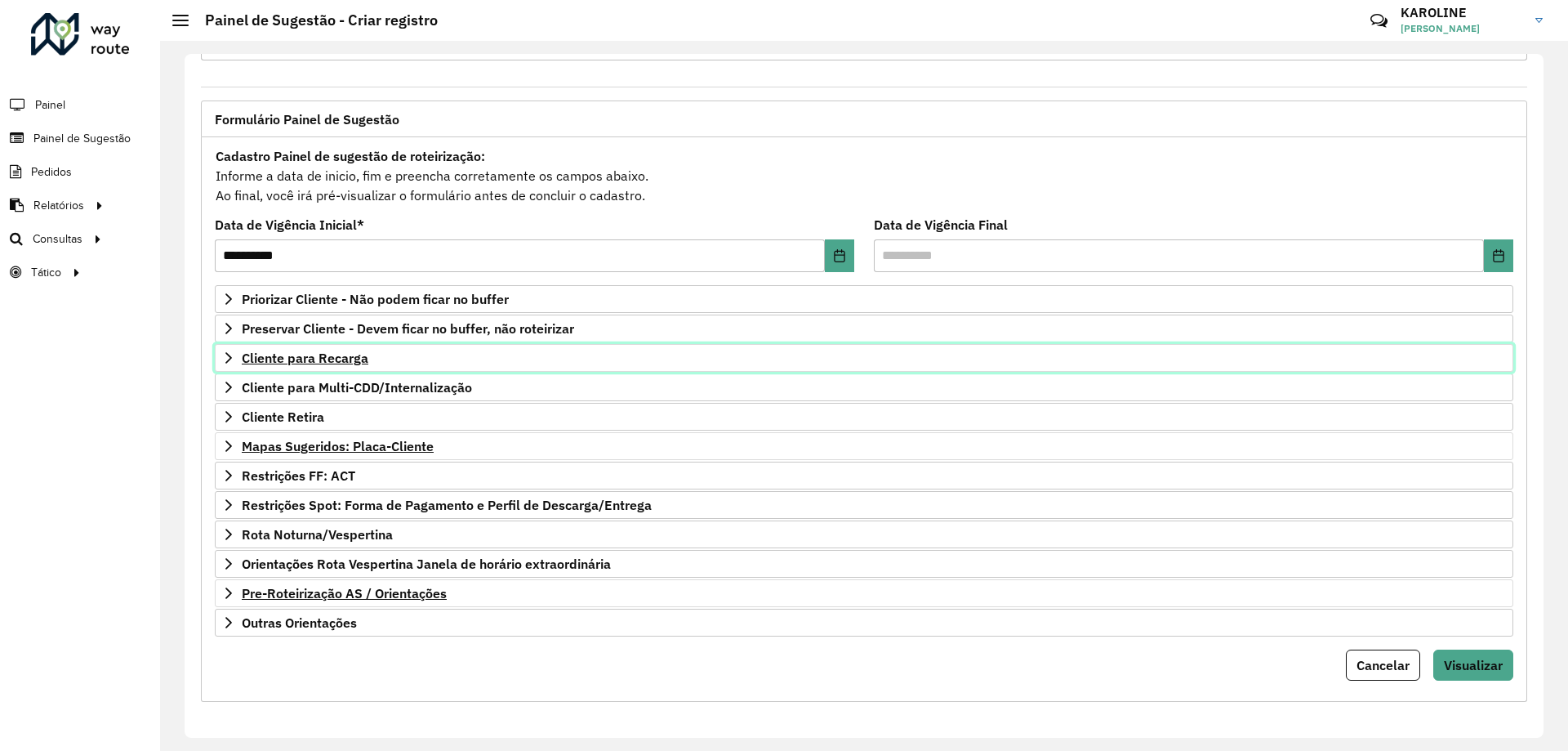
click at [230, 353] on icon at bounding box center [229, 358] width 13 height 13
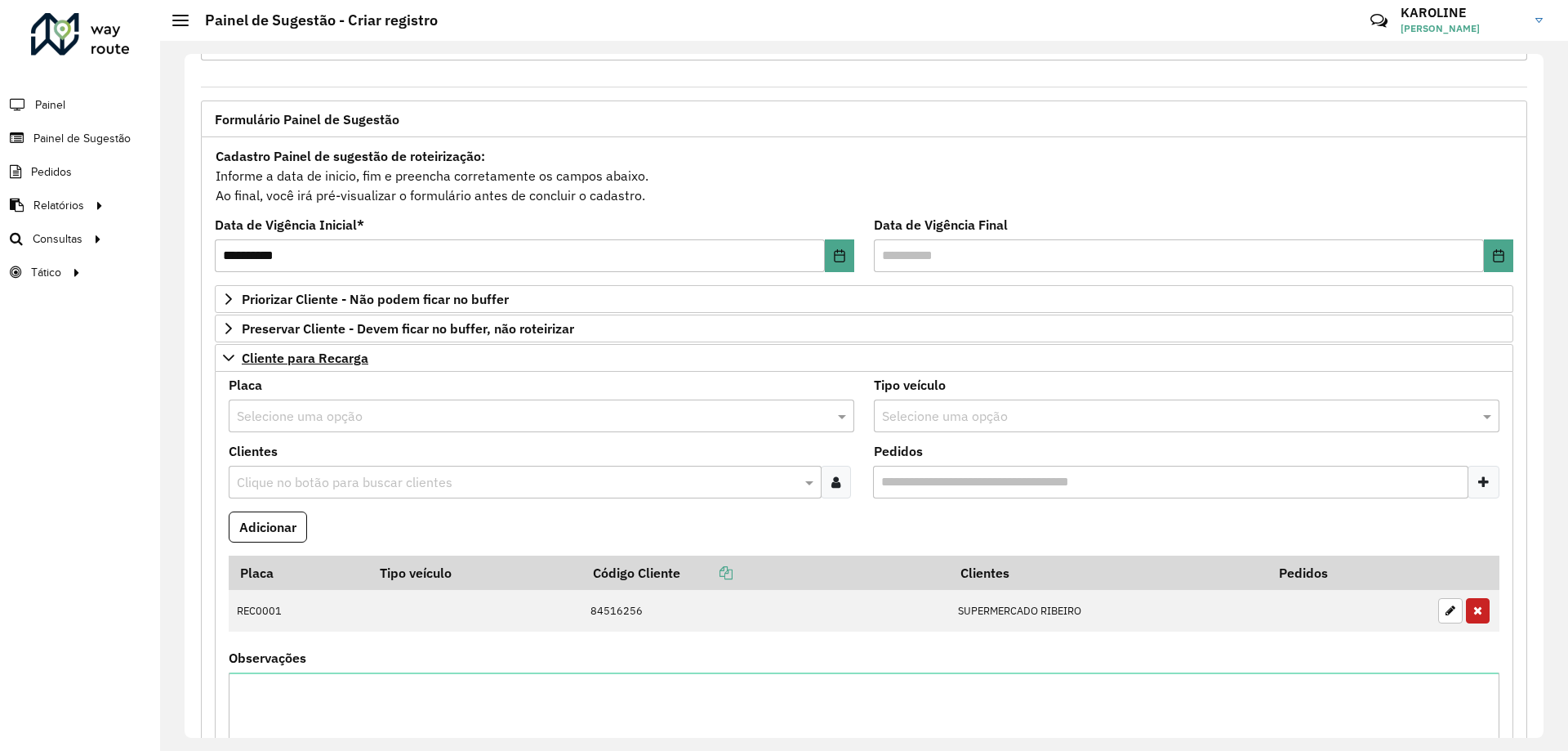
click at [290, 412] on input "text" at bounding box center [525, 416] width 577 height 19
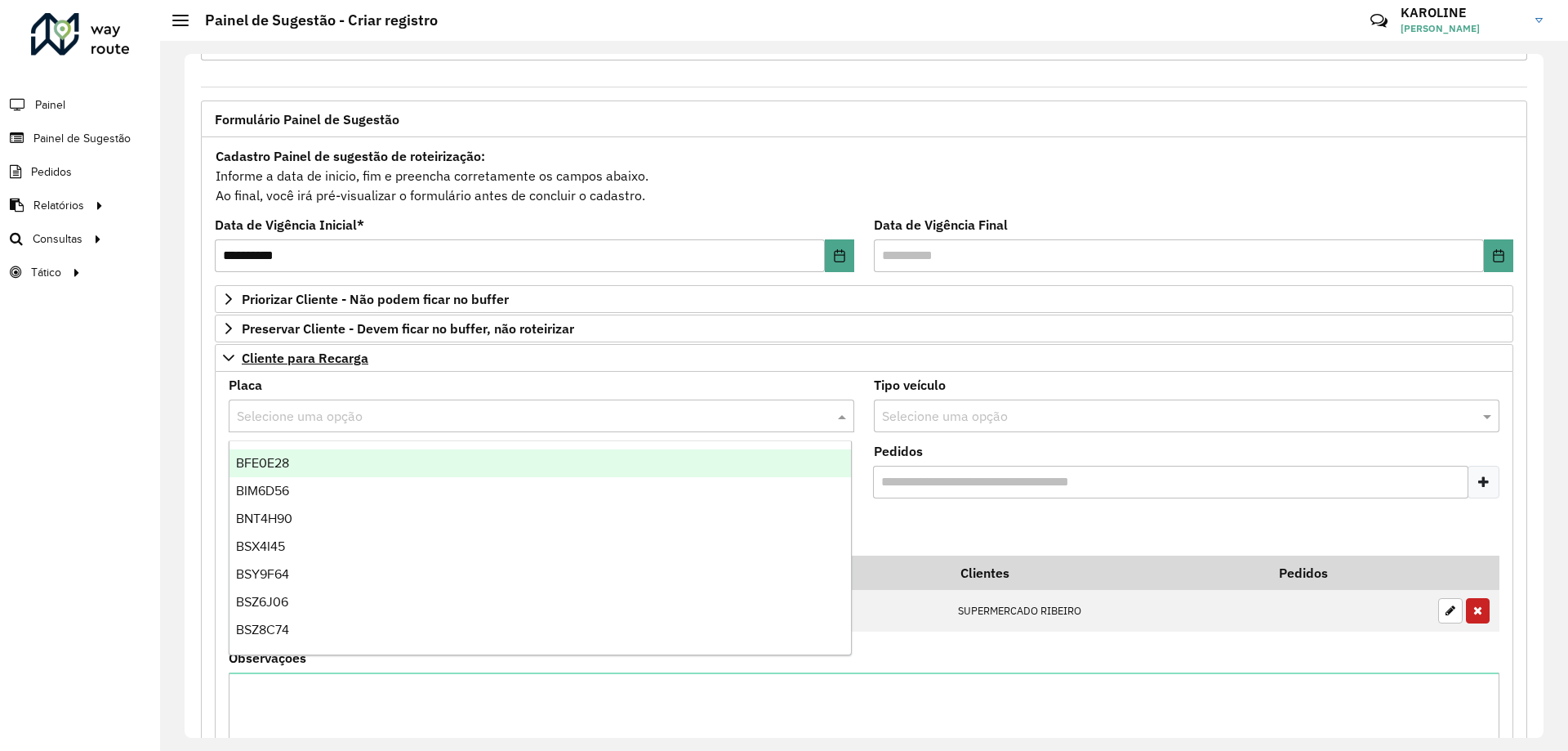
click at [295, 407] on input "text" at bounding box center [525, 416] width 577 height 19
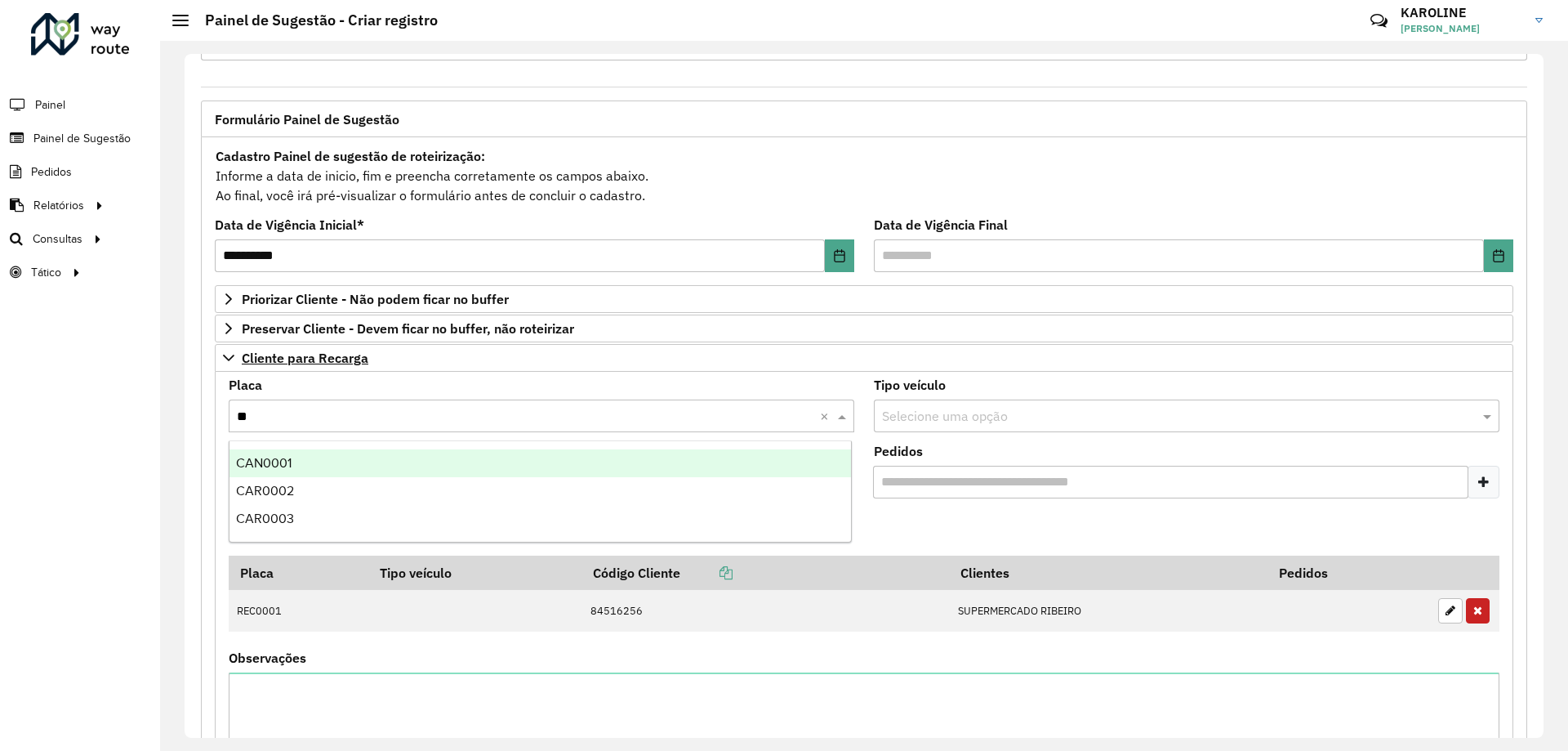
type input "***"
click at [282, 458] on span "CAR0002" at bounding box center [265, 463] width 58 height 14
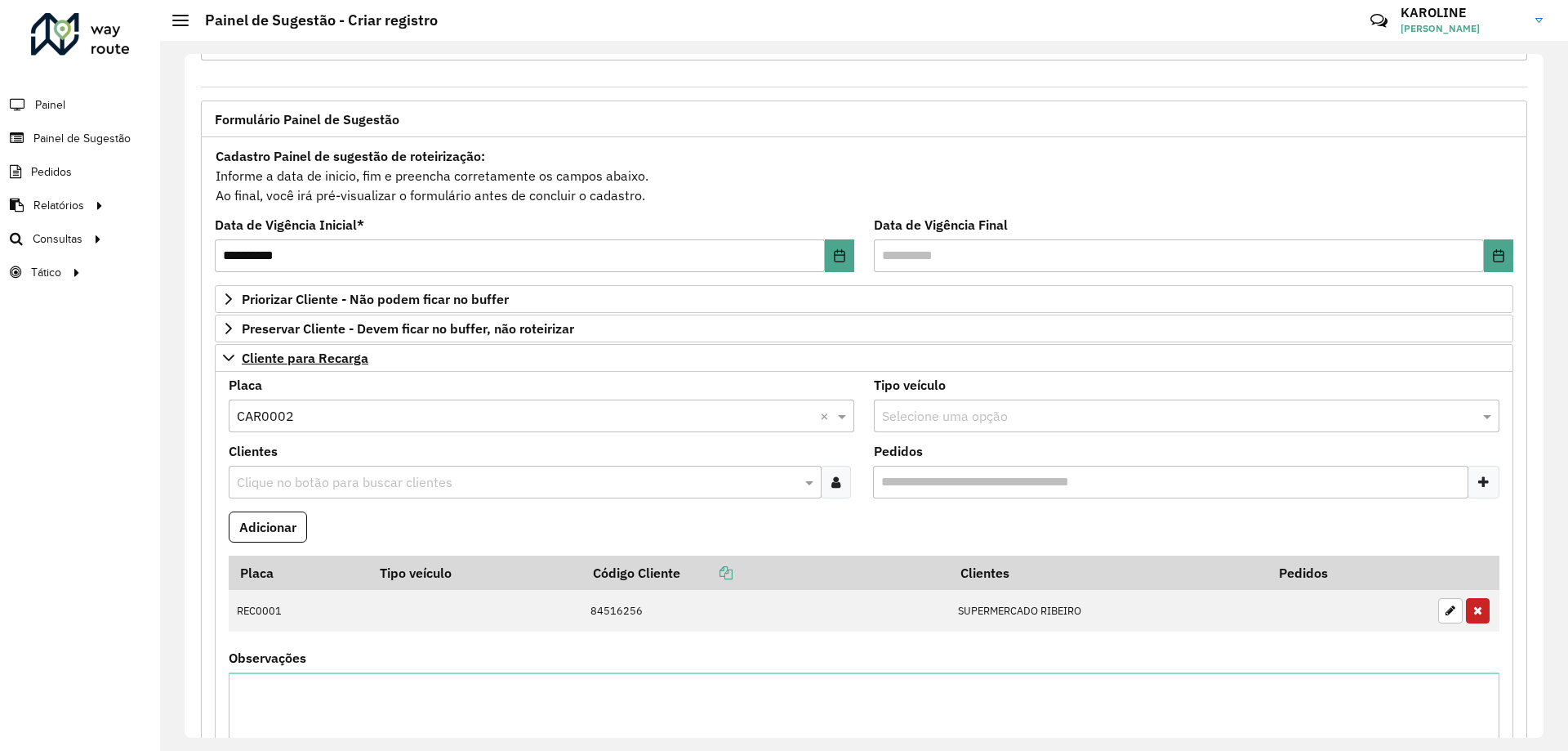
click at [299, 473] on input "text" at bounding box center [517, 482] width 568 height 19
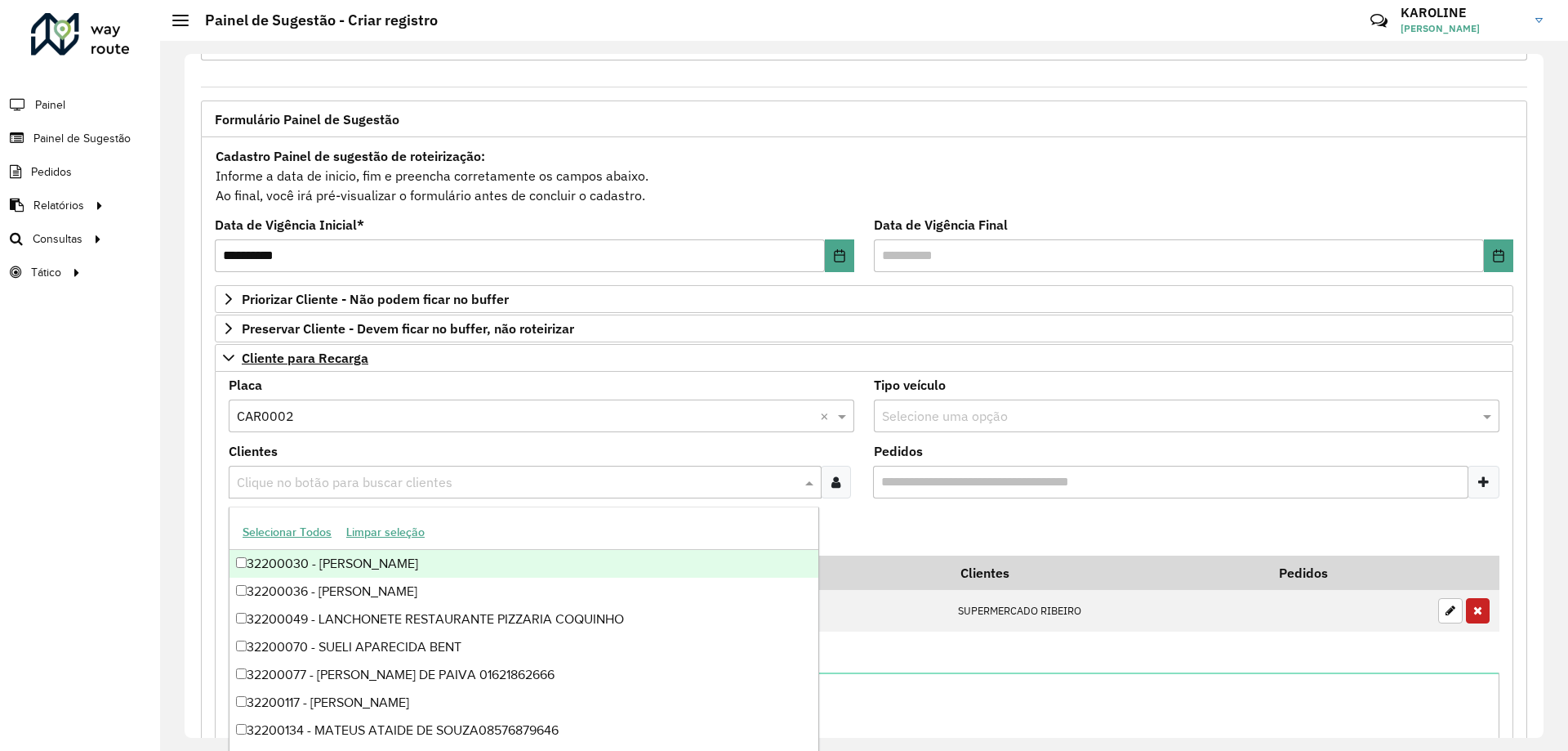
click at [303, 483] on input "text" at bounding box center [517, 482] width 568 height 19
click at [329, 484] on input "text" at bounding box center [517, 482] width 568 height 19
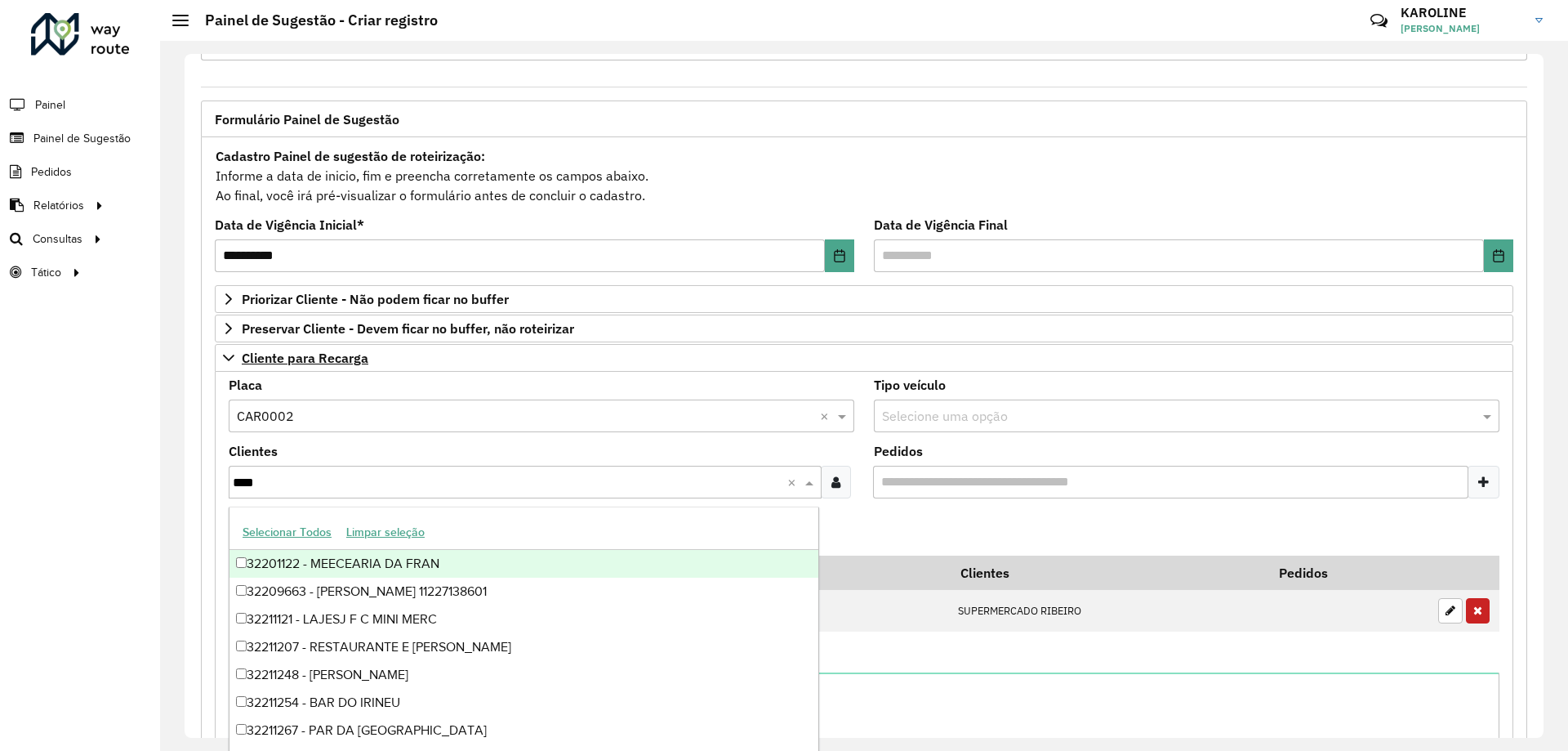
type input "*****"
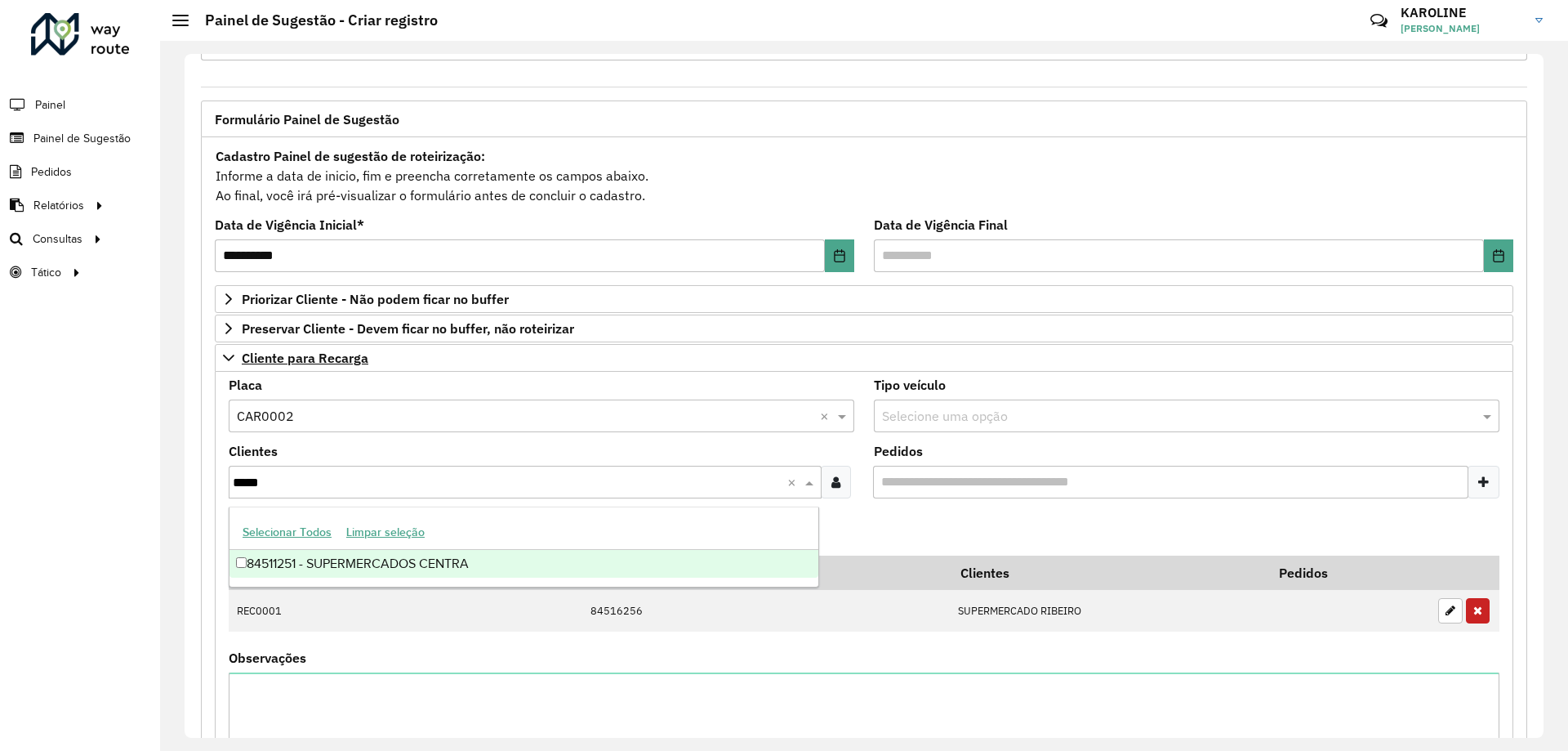
click at [242, 552] on div "84511251 - SUPERMERCADOS CENTRA" at bounding box center [524, 563] width 589 height 28
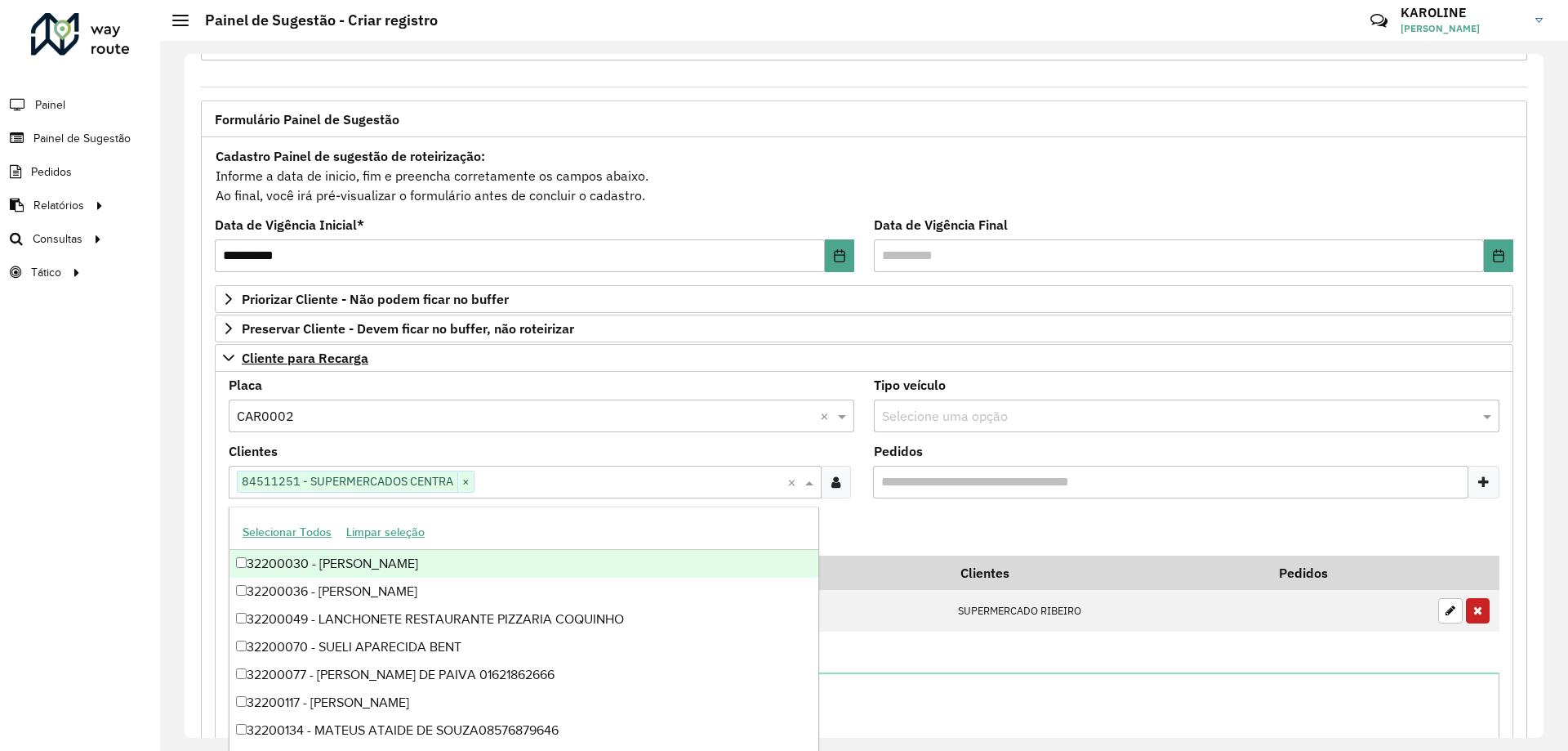
click at [873, 523] on formly-field "Adicionar" at bounding box center [864, 533] width 1291 height 44
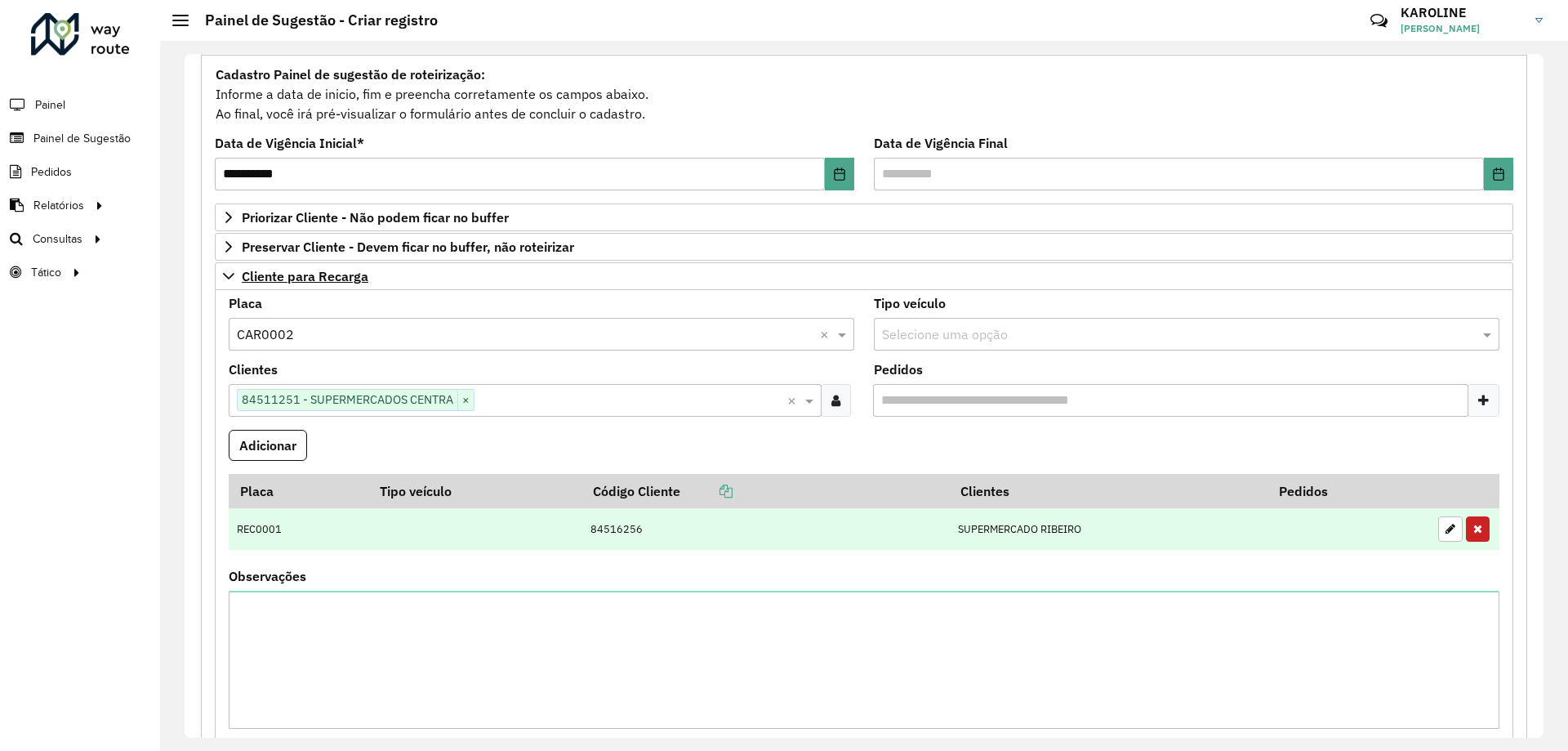
scroll to position [145, 0]
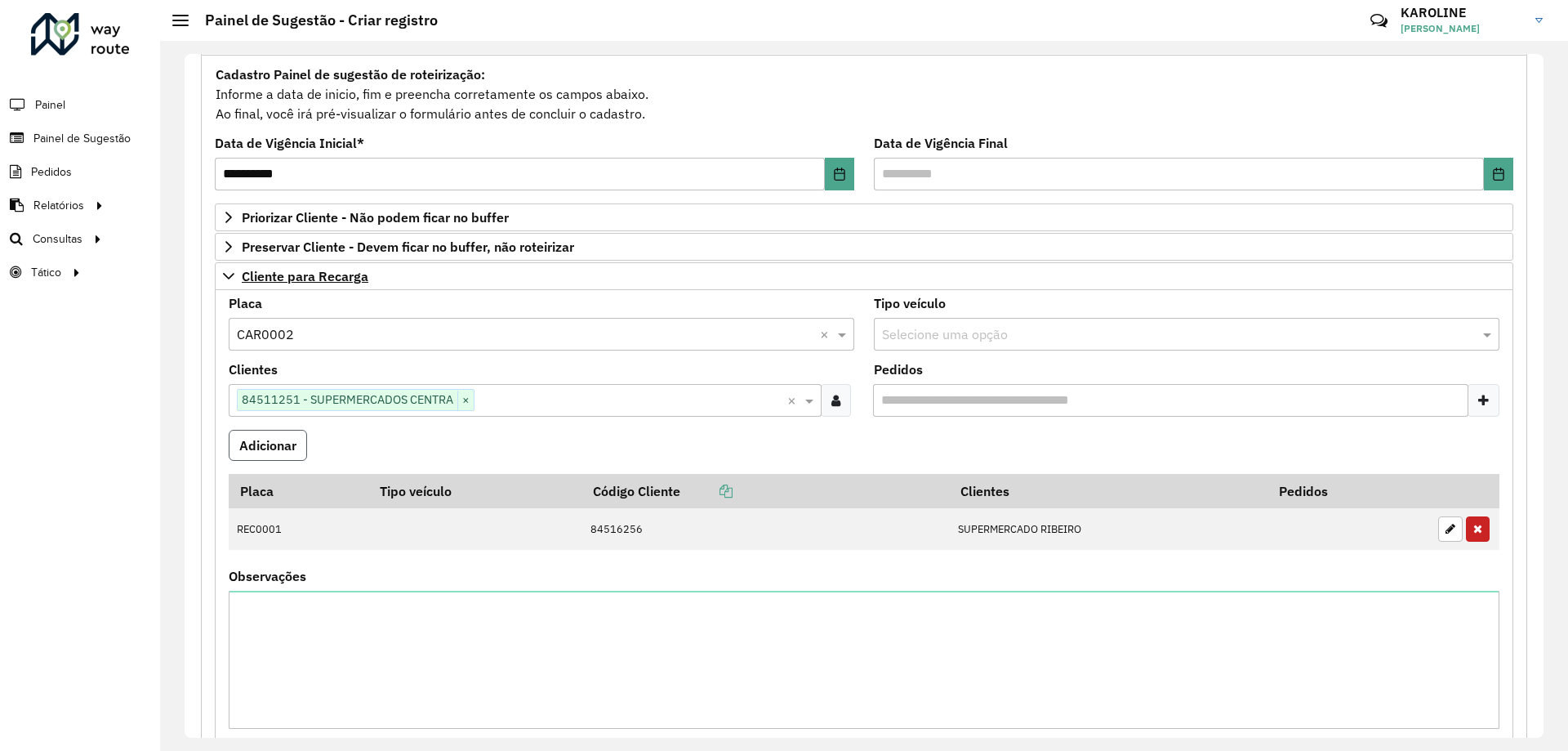
click at [267, 449] on button "Adicionar" at bounding box center [268, 445] width 79 height 31
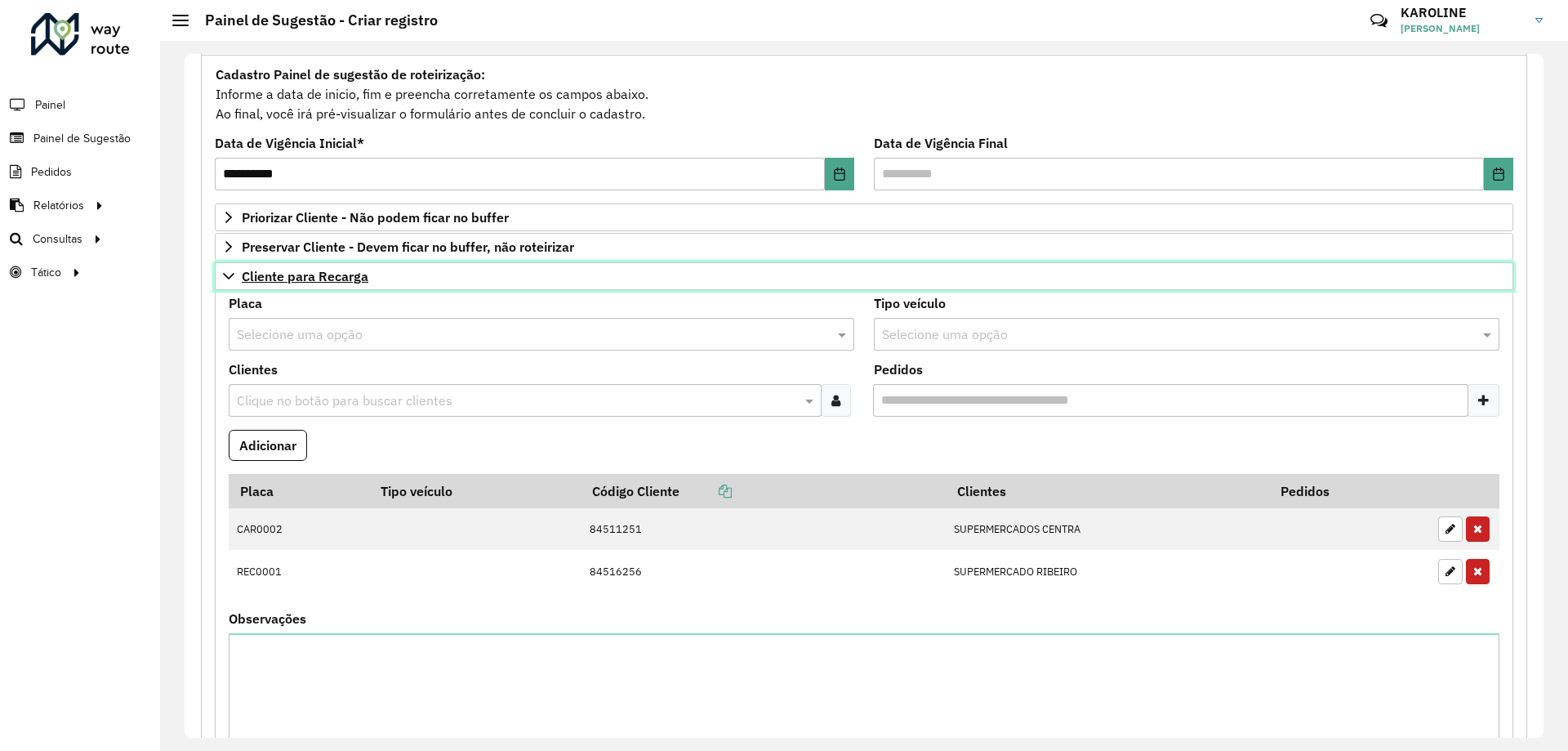
click at [226, 276] on icon at bounding box center [229, 277] width 12 height 7
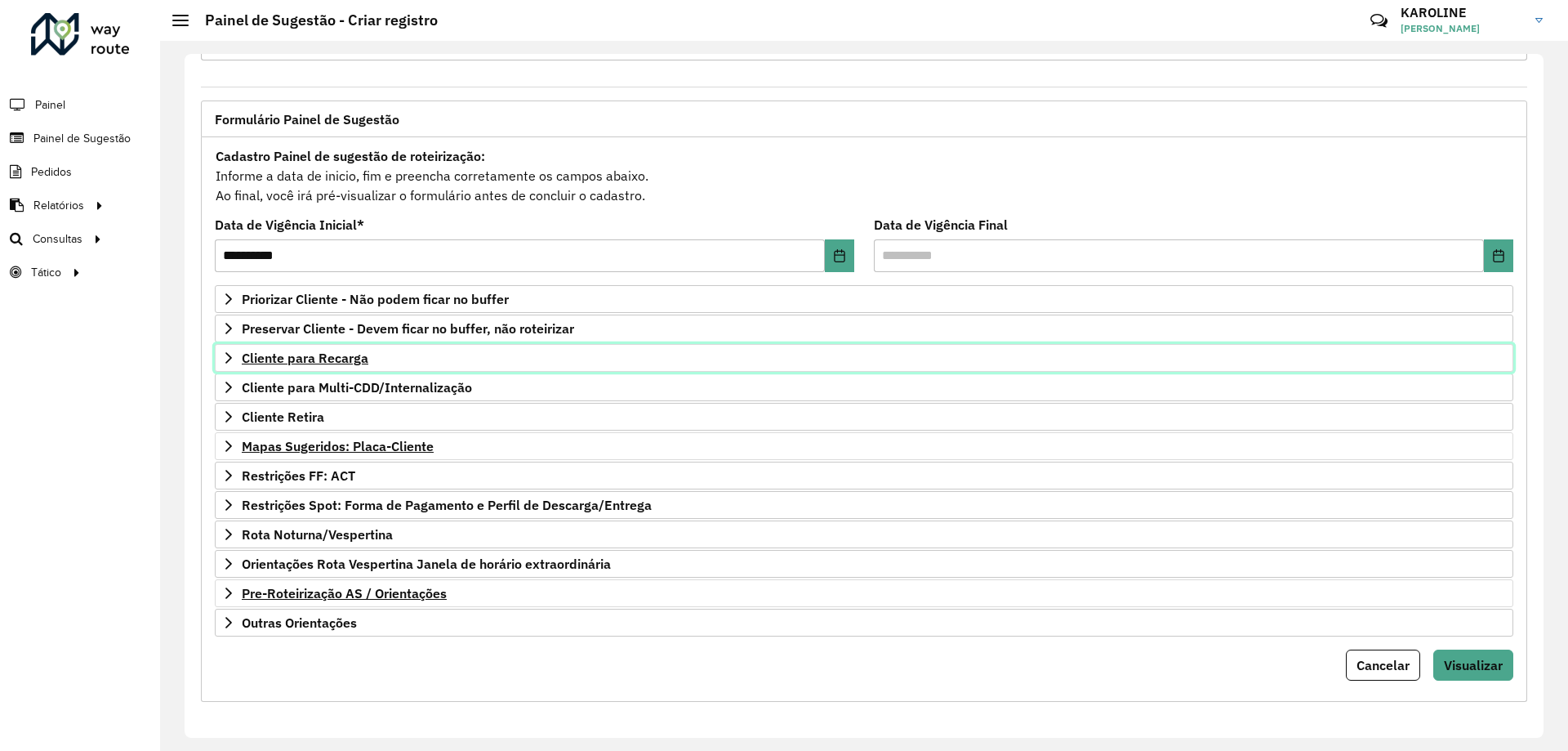
click at [226, 359] on icon at bounding box center [229, 358] width 13 height 13
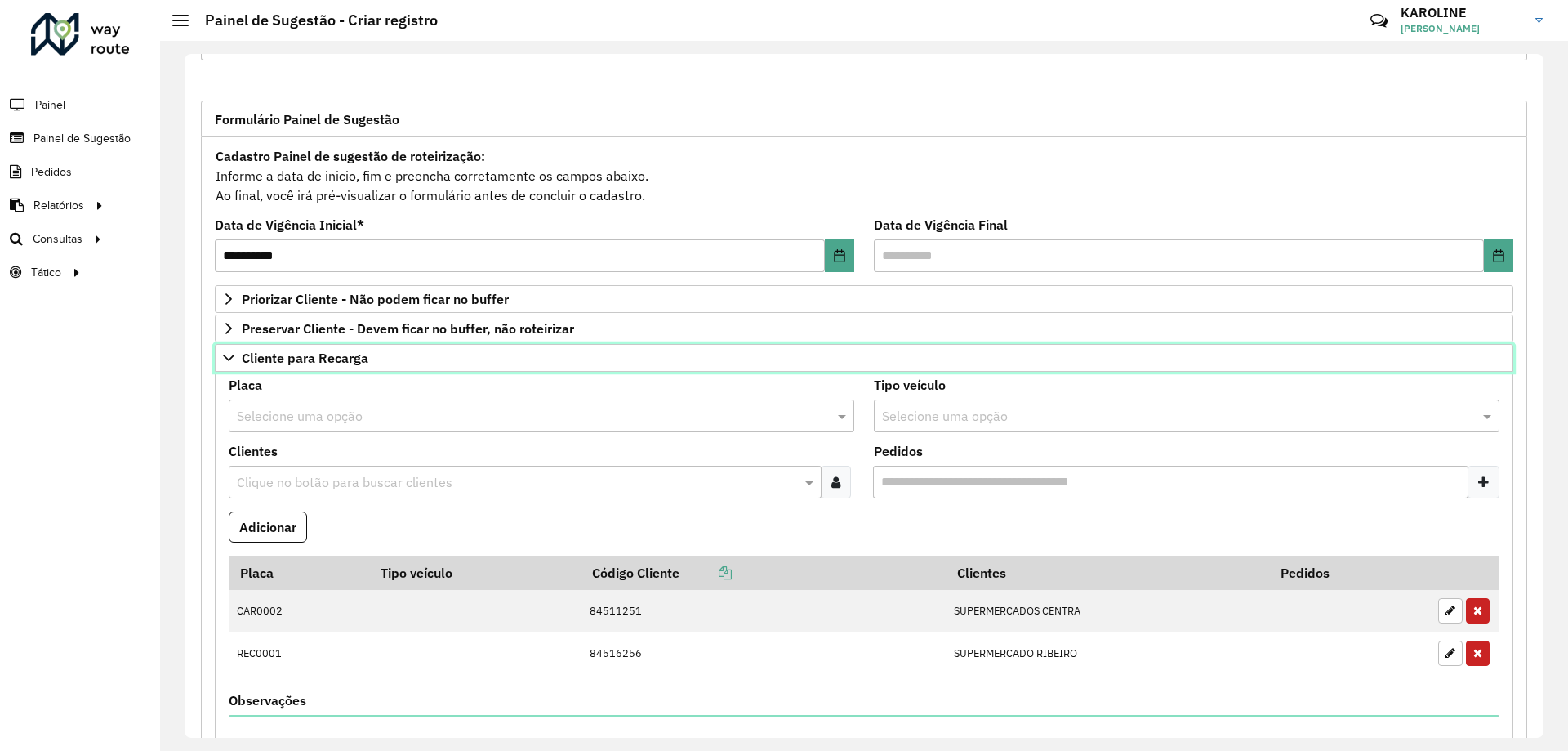
scroll to position [145, 0]
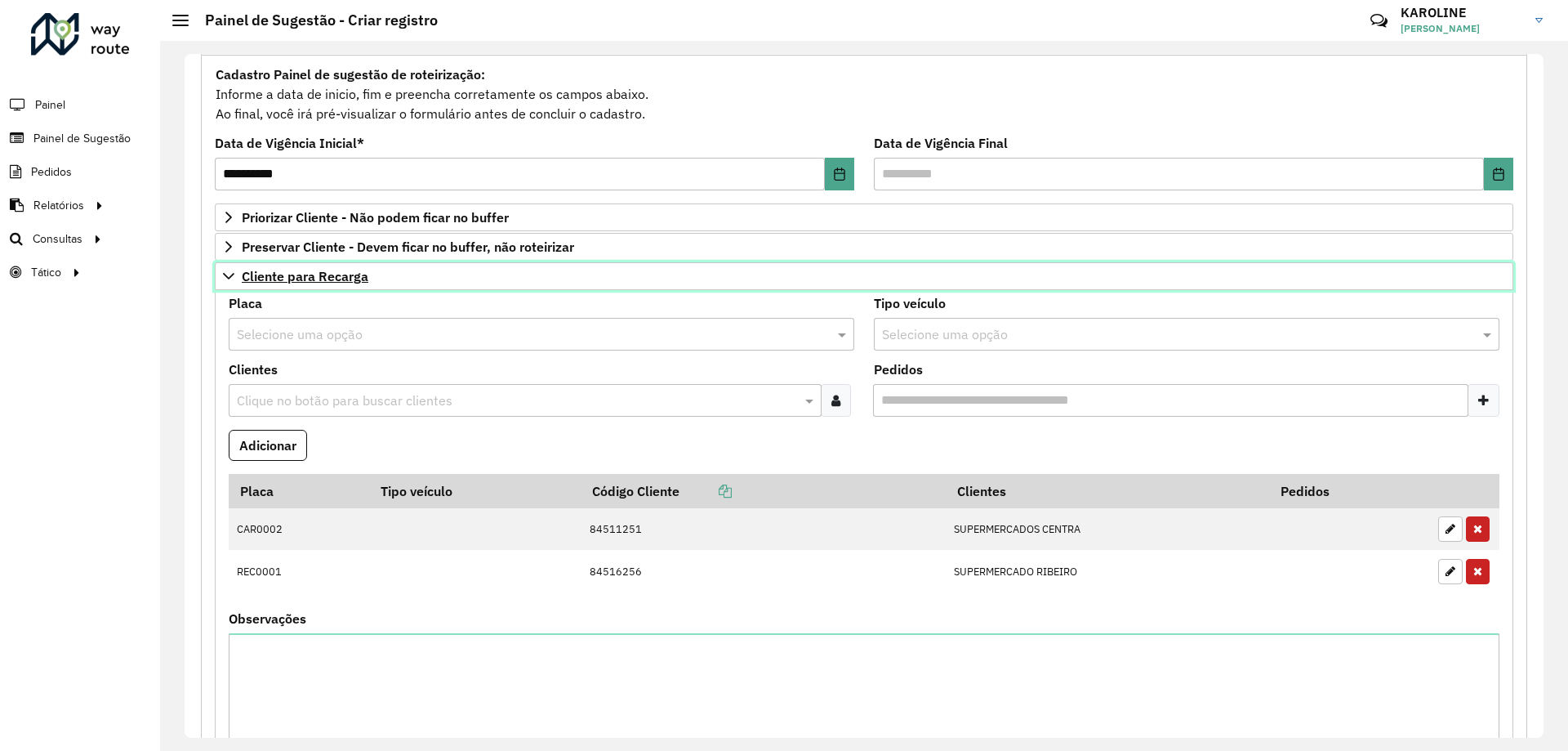
click at [228, 277] on icon at bounding box center [229, 277] width 12 height 7
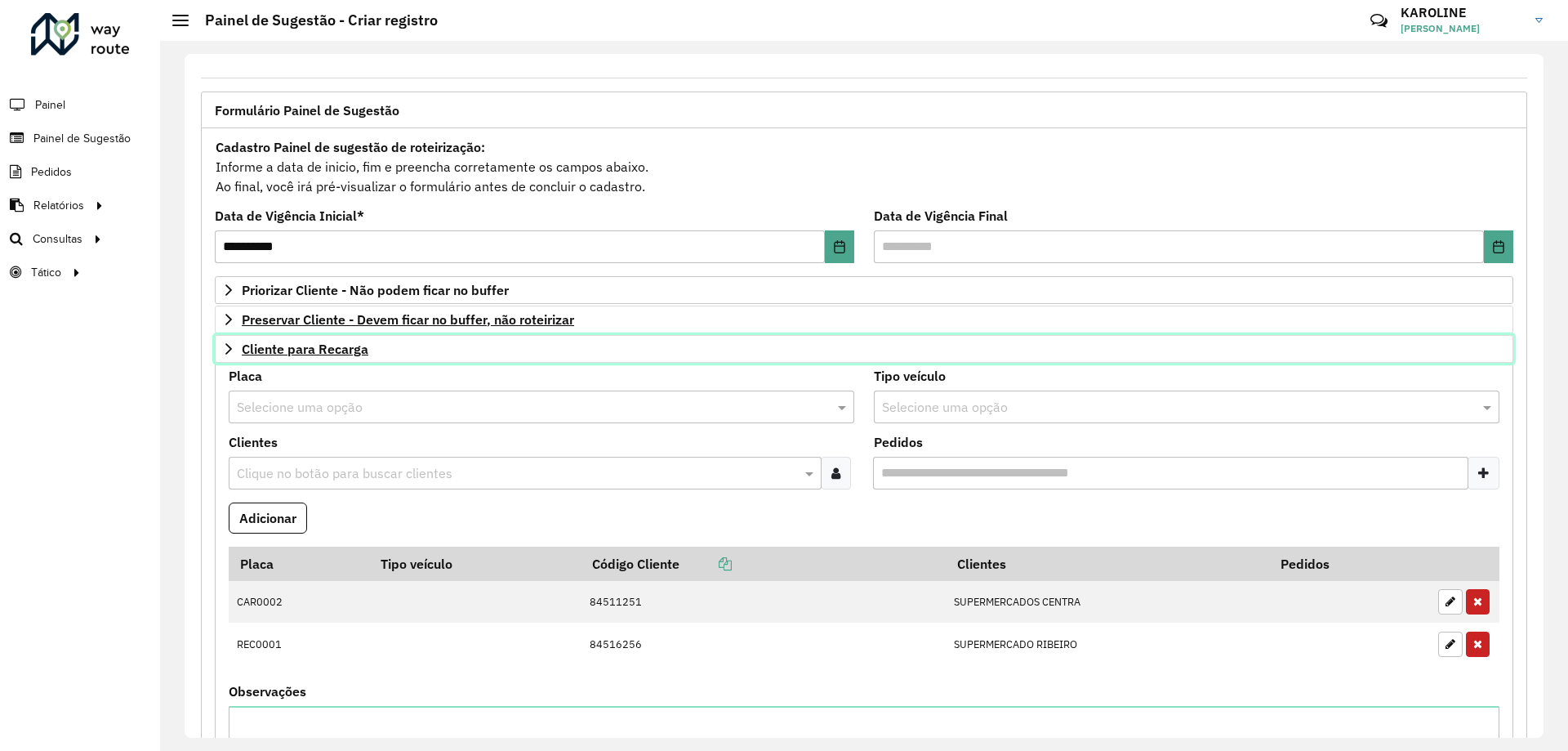
scroll to position [64, 0]
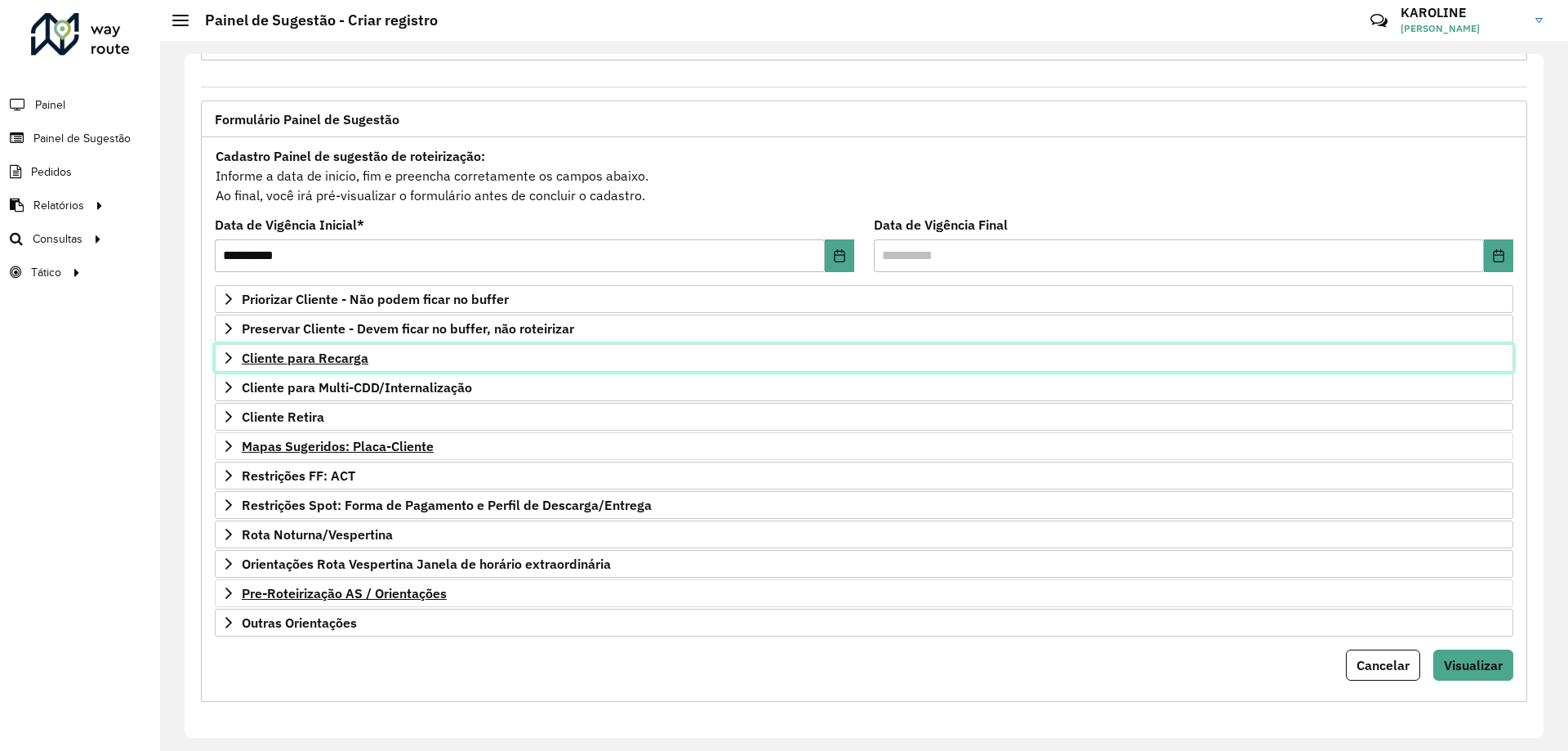
click at [228, 350] on link "Cliente para Recarga" at bounding box center [864, 357] width 1299 height 28
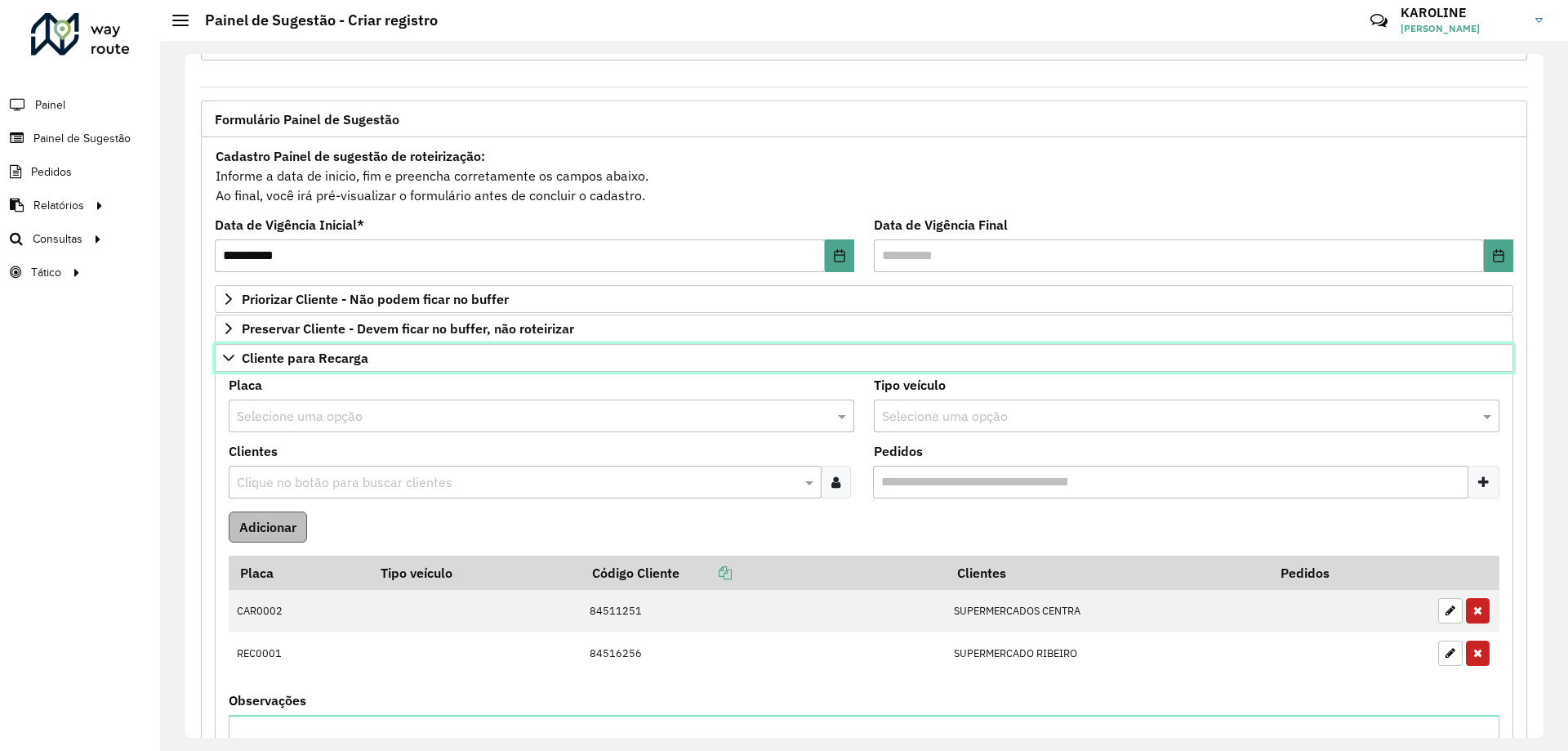
scroll to position [145, 0]
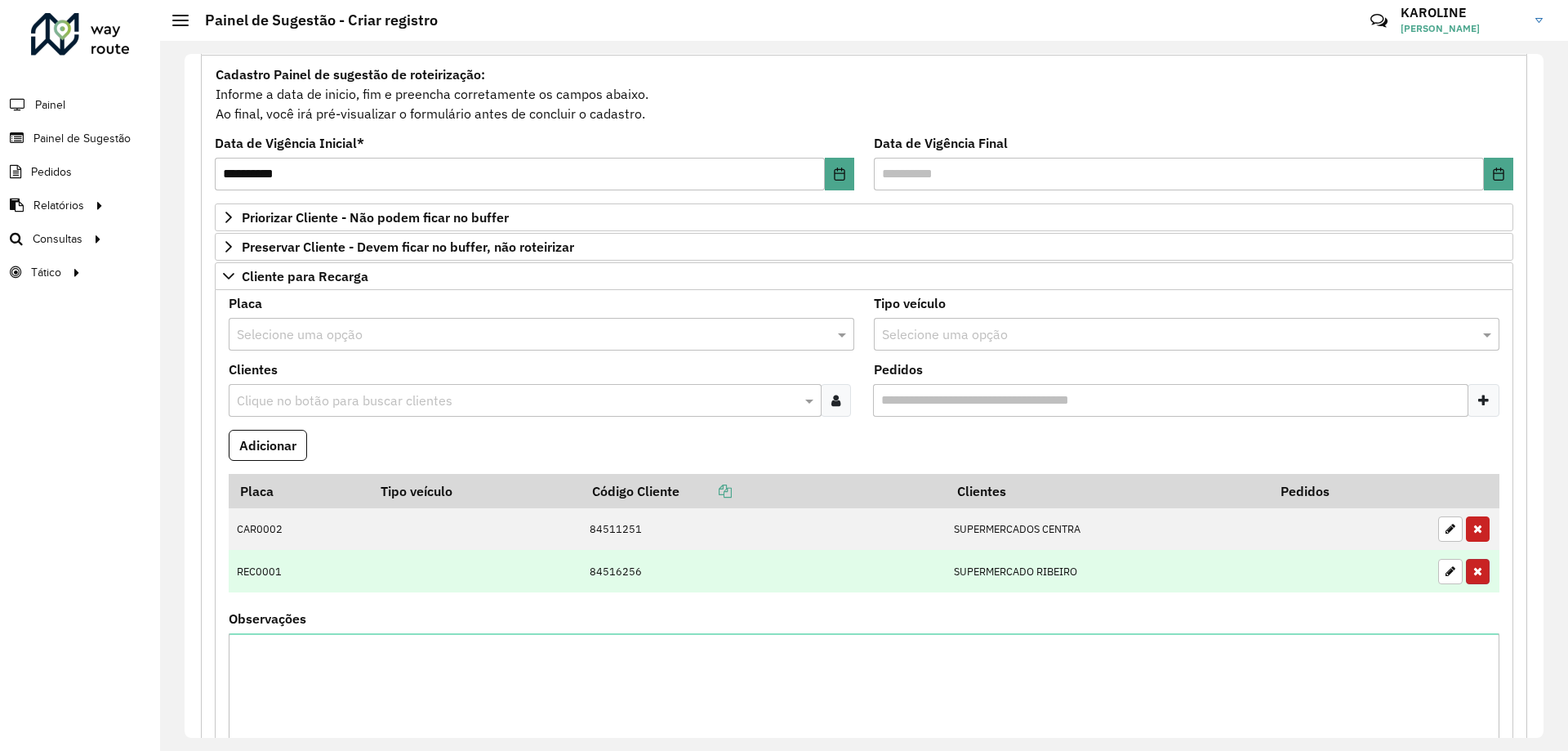
click at [1475, 565] on icon "button" at bounding box center [1477, 571] width 9 height 12
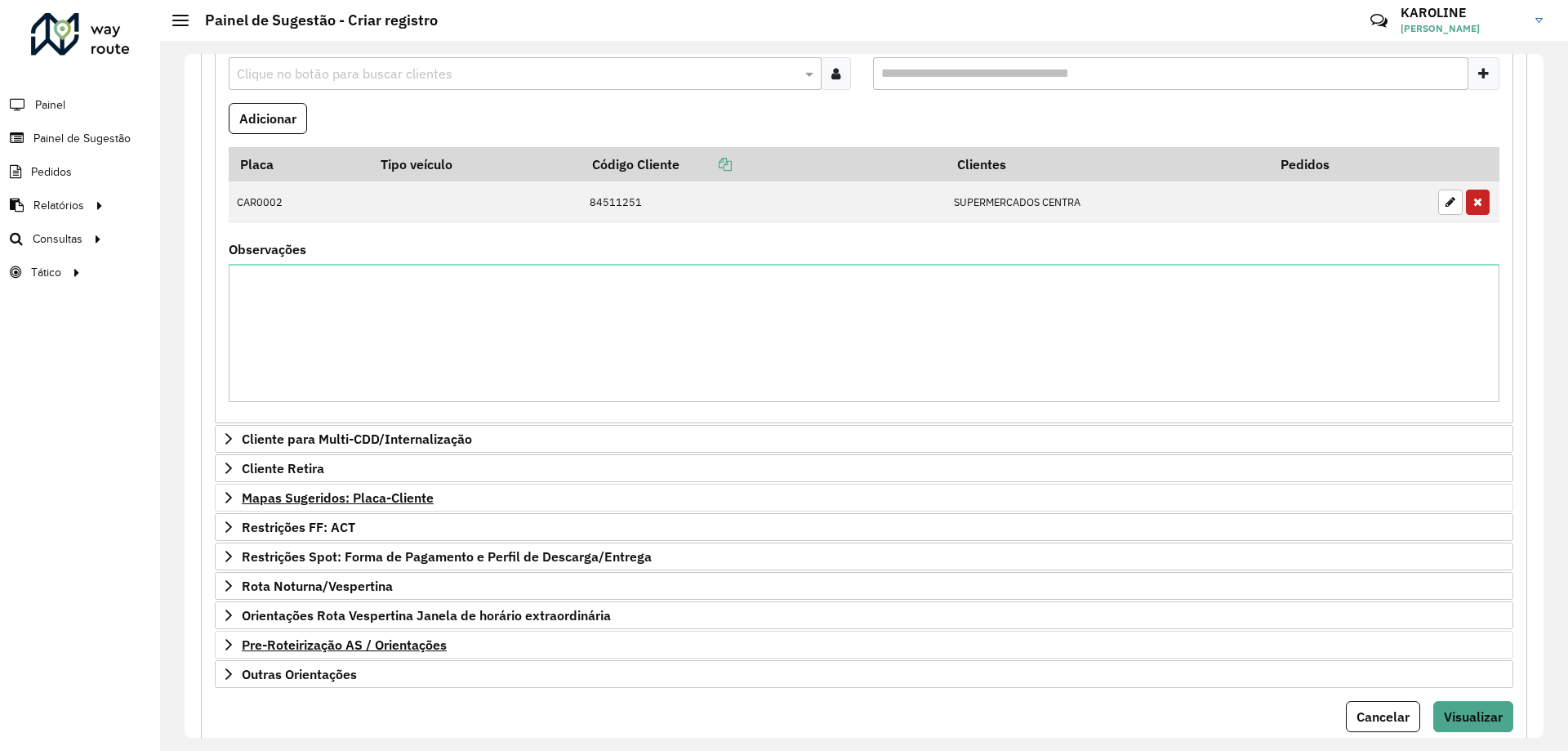
scroll to position [524, 0]
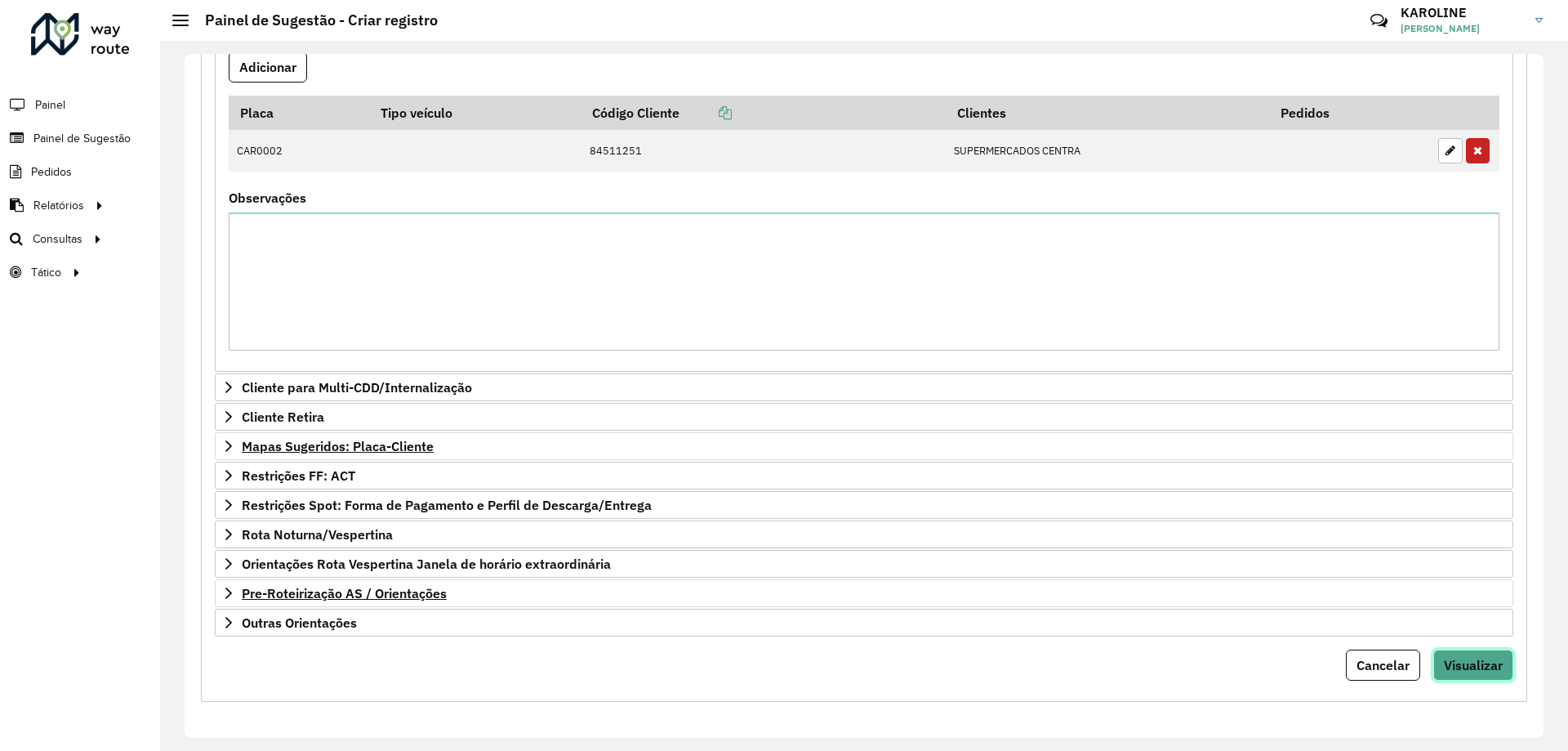
click at [1483, 663] on span "Visualizar" at bounding box center [1473, 665] width 59 height 16
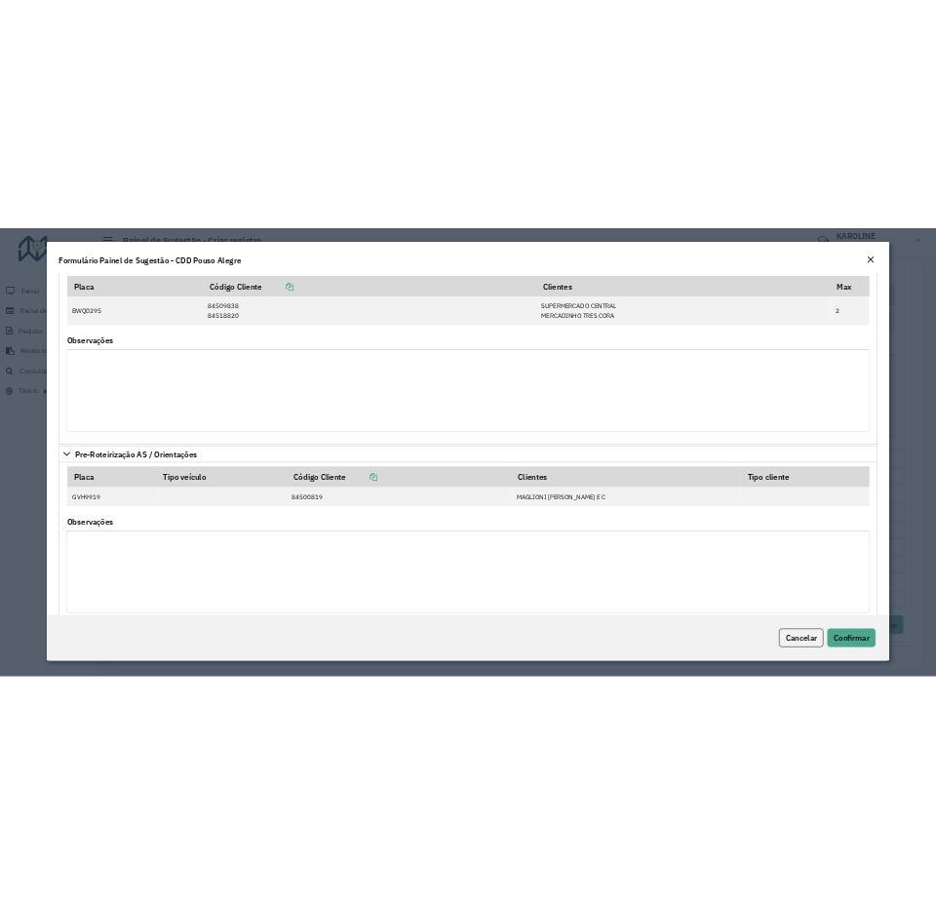
scroll to position [534, 0]
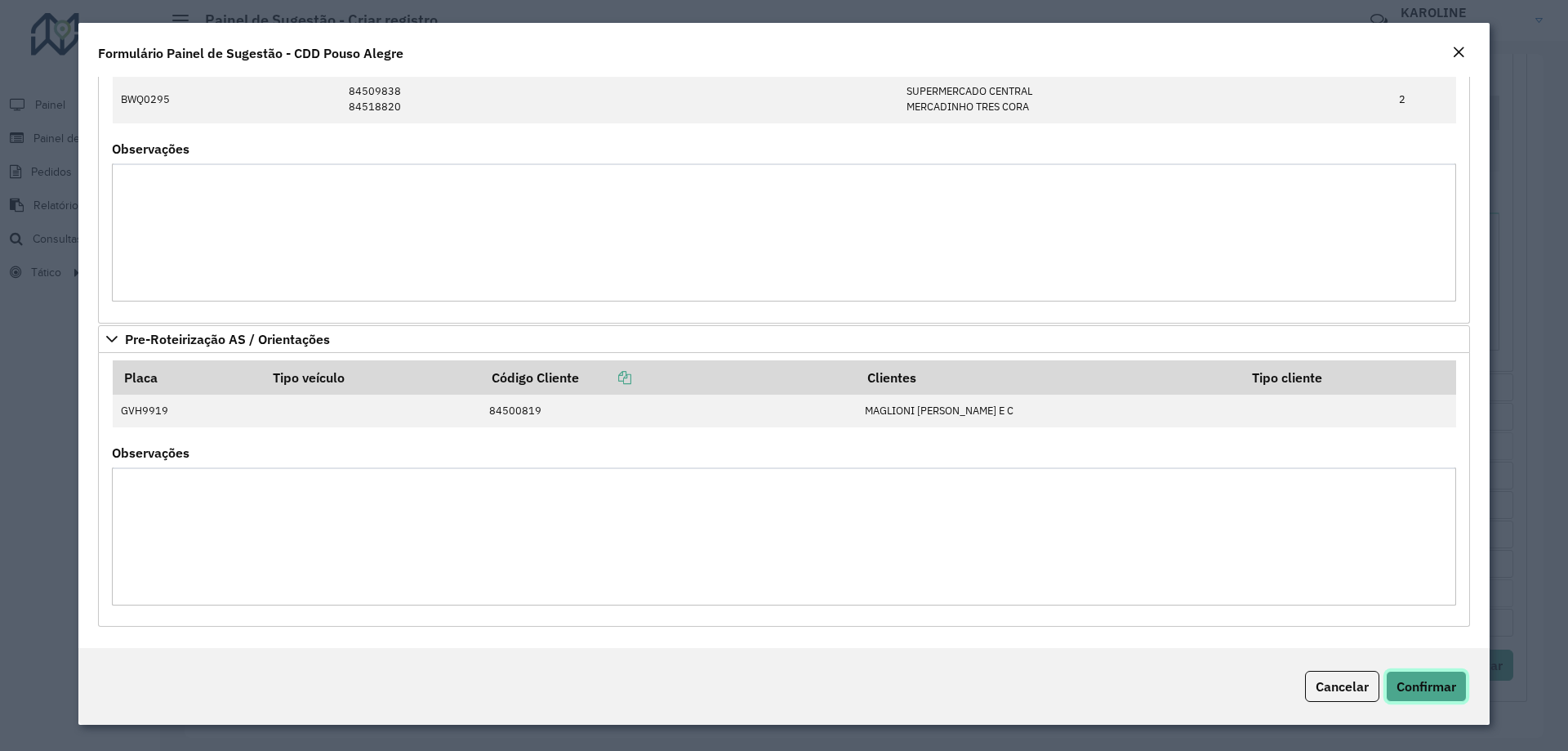
click at [1441, 690] on span "Confirmar" at bounding box center [1426, 686] width 60 height 16
